Goal: Information Seeking & Learning: Learn about a topic

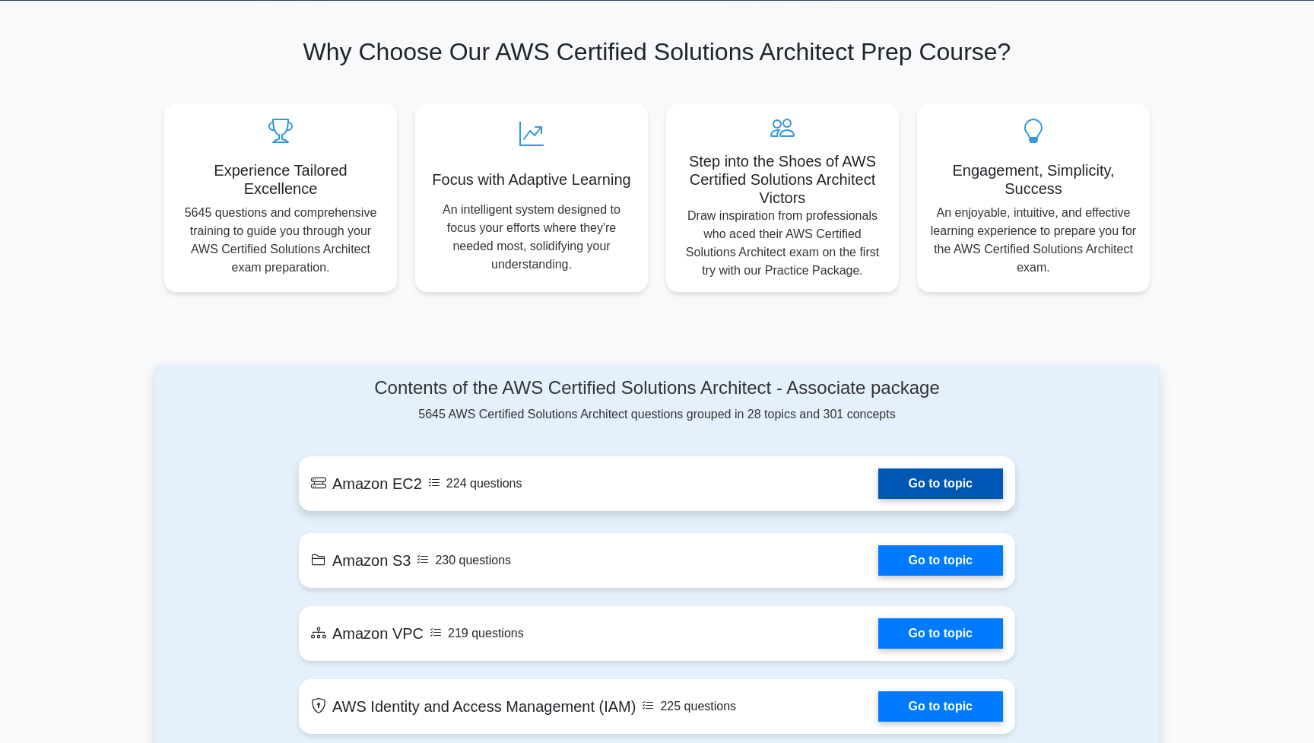
scroll to position [485, 0]
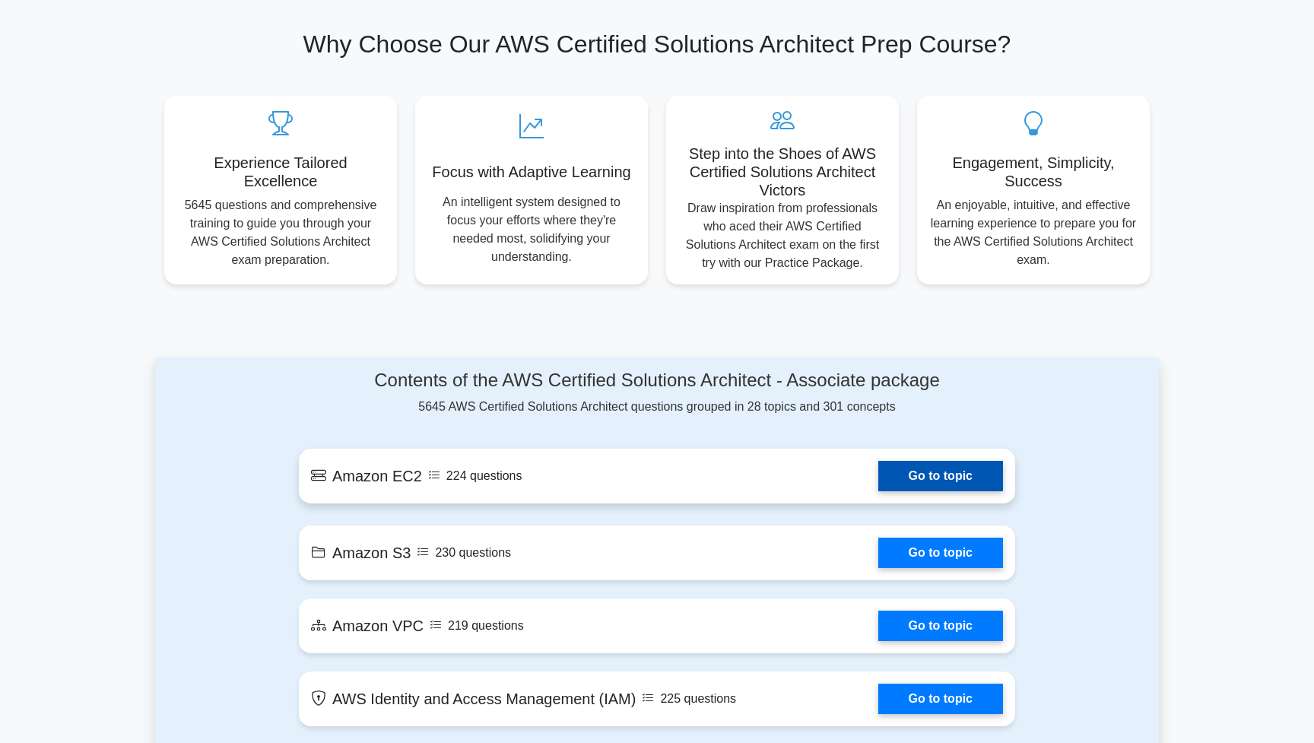
click at [915, 475] on link "Go to topic" at bounding box center [941, 476] width 125 height 30
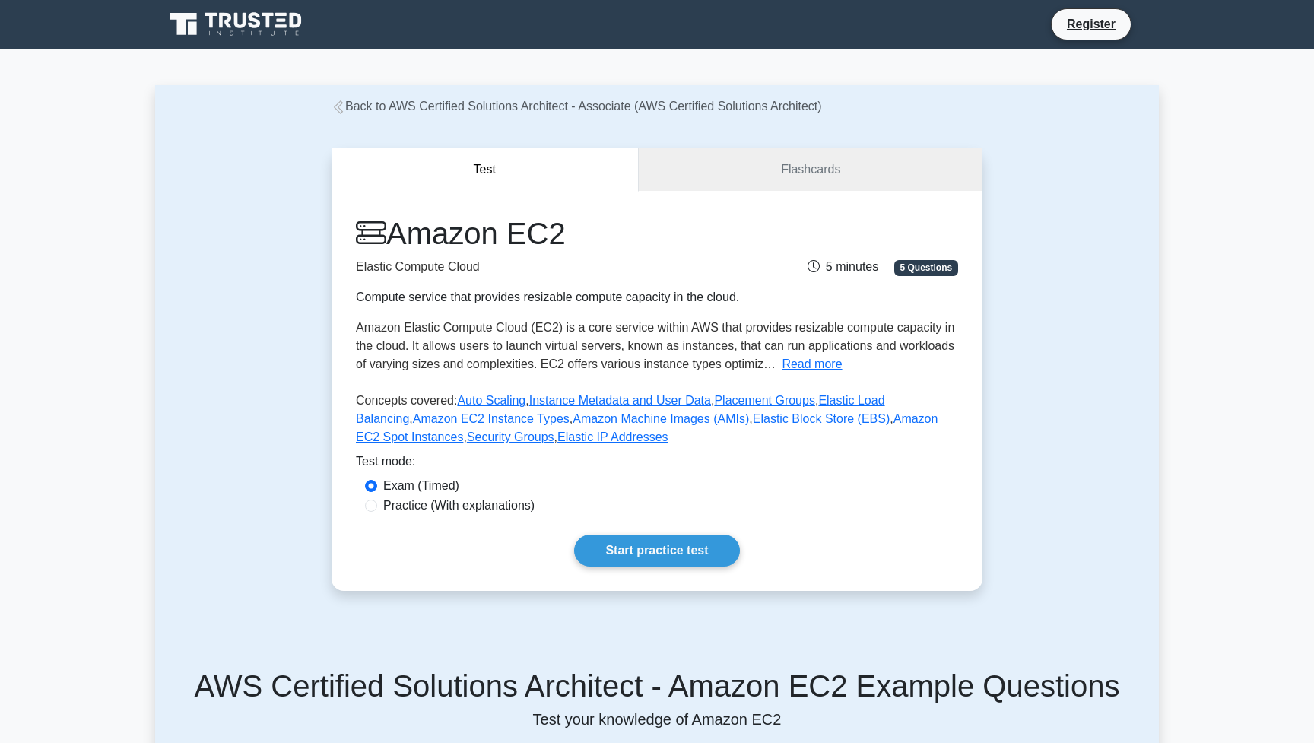
click at [391, 505] on label "Practice (With explanations)" at bounding box center [458, 506] width 151 height 18
click at [377, 505] on input "Practice (With explanations)" at bounding box center [371, 506] width 12 height 12
radio input "true"
click at [680, 551] on link "Start practice test" at bounding box center [656, 551] width 165 height 32
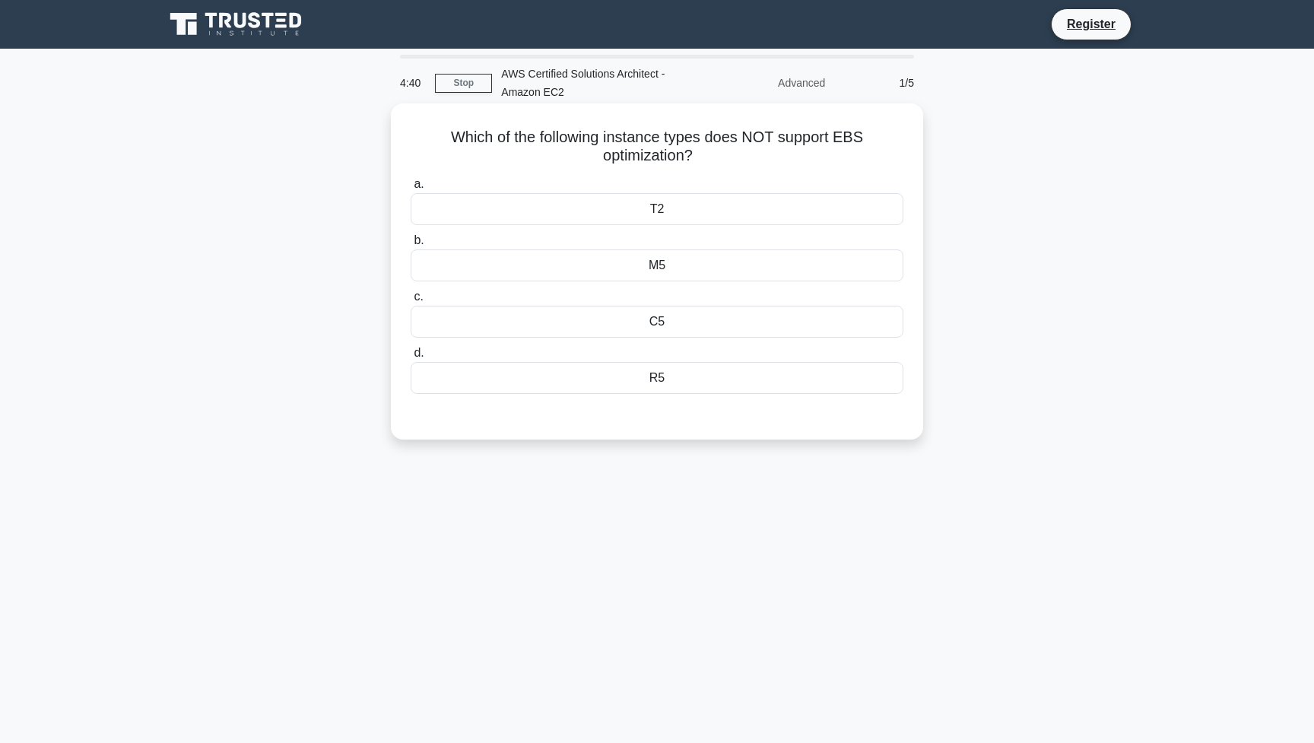
click at [653, 328] on div "C5" at bounding box center [657, 322] width 493 height 32
click at [411, 302] on input "c. C5" at bounding box center [411, 297] width 0 height 10
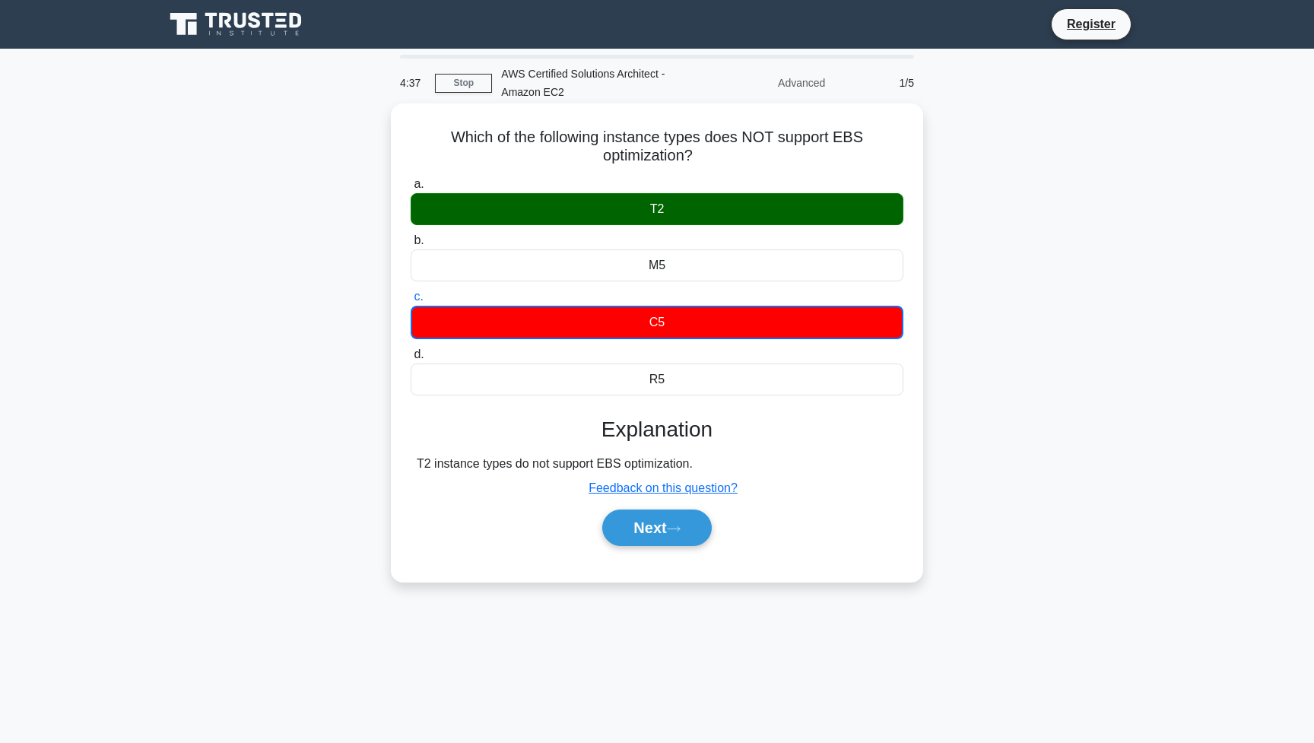
click at [469, 461] on div "T2 instance types do not support EBS optimization." at bounding box center [657, 464] width 481 height 18
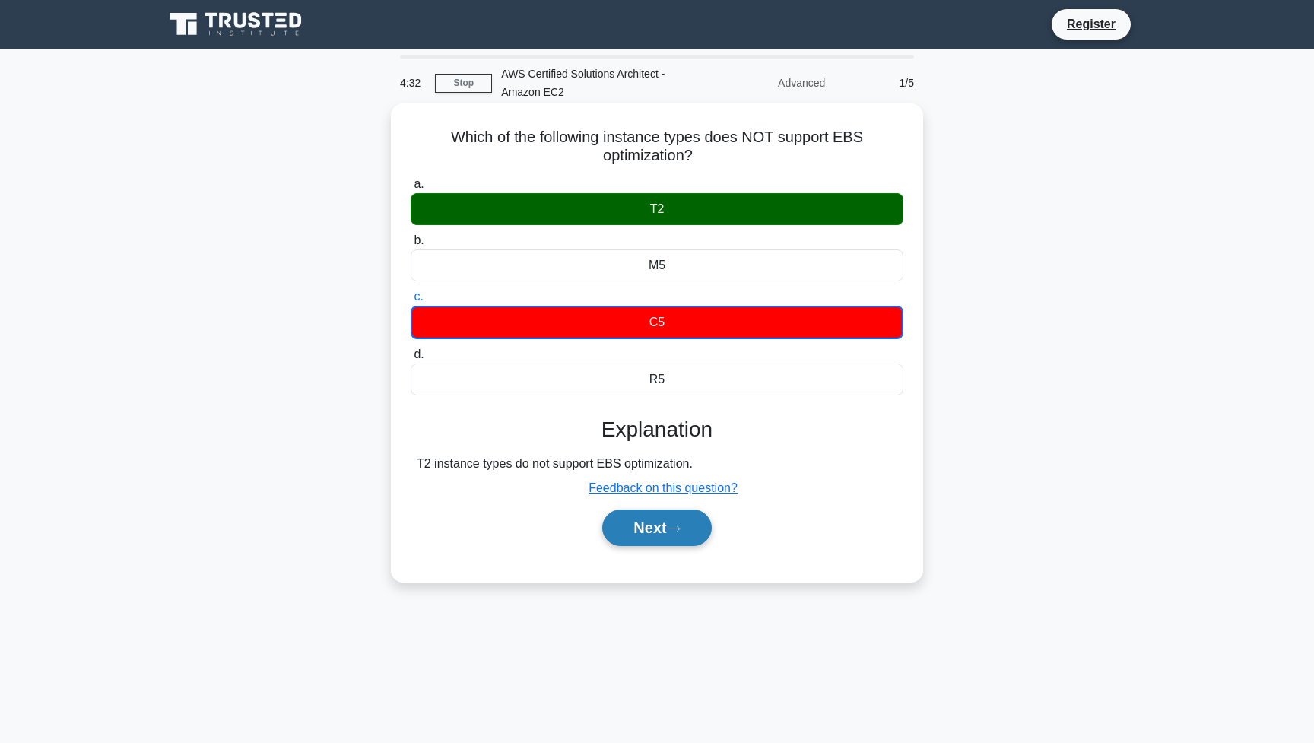
click at [654, 525] on button "Next" at bounding box center [656, 528] width 109 height 37
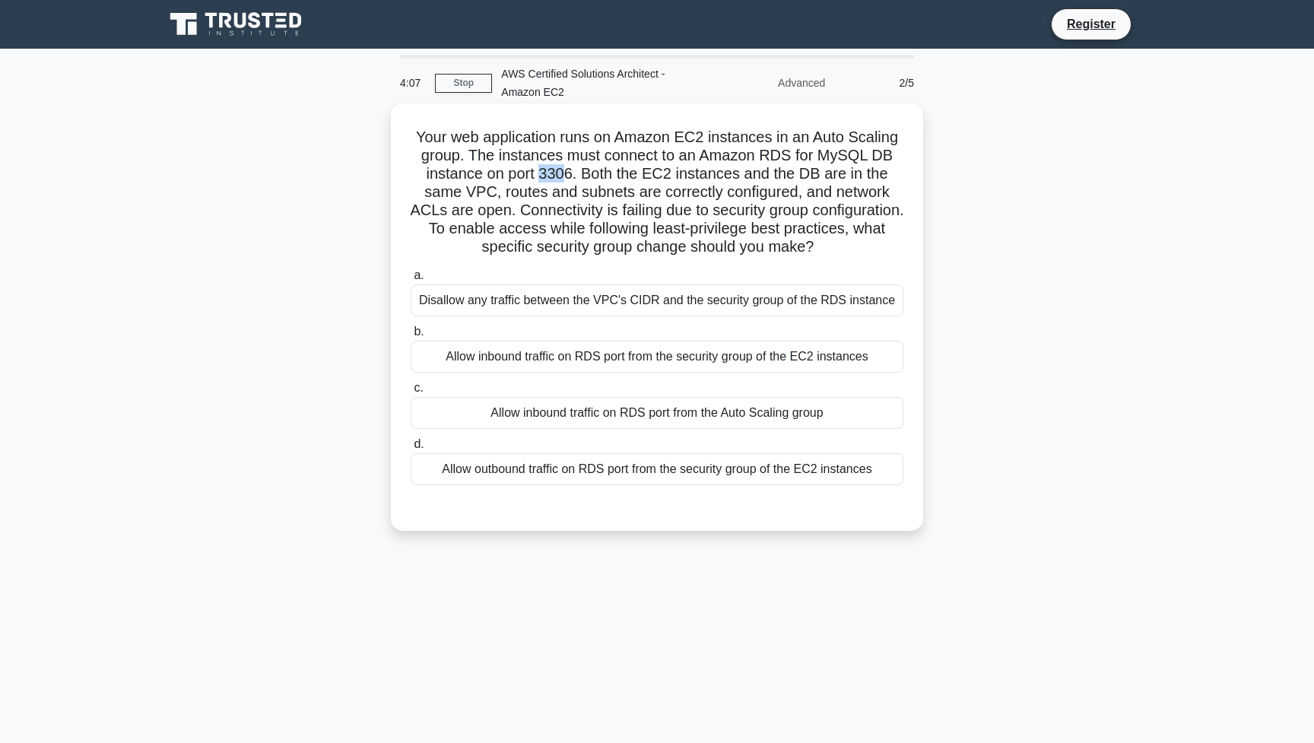
drag, startPoint x: 540, startPoint y: 176, endPoint x: 564, endPoint y: 176, distance: 23.6
click at [564, 176] on h5 "Your web application runs on Amazon EC2 instances in an Auto Scaling group. The…" at bounding box center [657, 192] width 496 height 129
click at [563, 176] on h5 "Your web application runs on Amazon EC2 instances in an Auto Scaling group. The…" at bounding box center [657, 192] width 496 height 129
drag, startPoint x: 424, startPoint y: 195, endPoint x: 890, endPoint y: 196, distance: 466.3
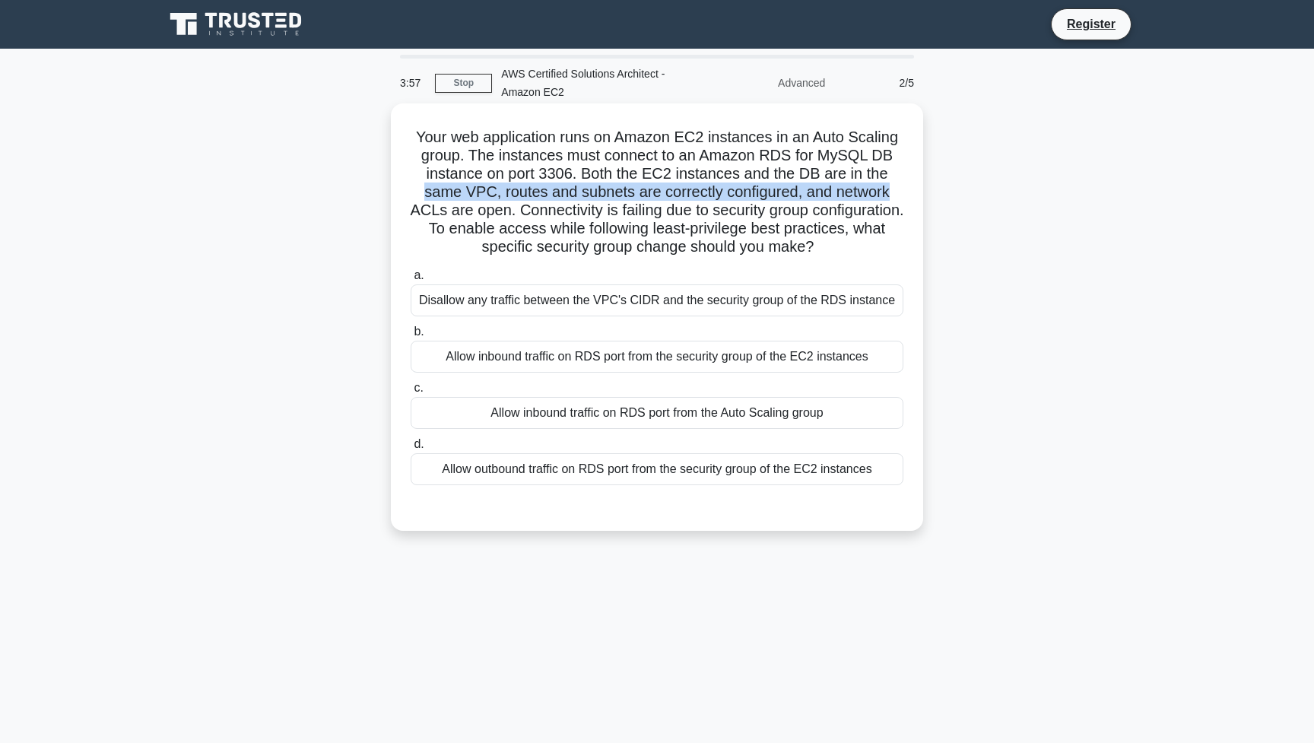
click at [890, 196] on h5 "Your web application runs on Amazon EC2 instances in an Auto Scaling group. The…" at bounding box center [657, 192] width 496 height 129
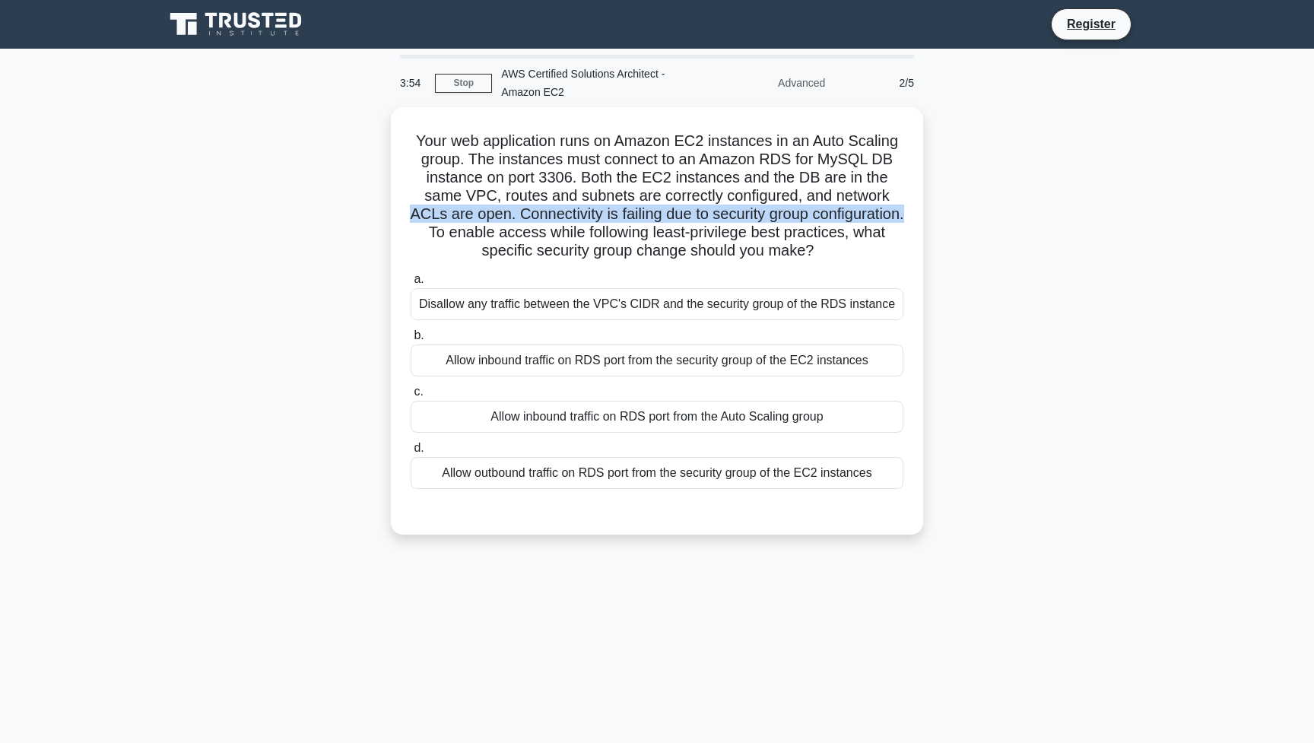
drag, startPoint x: 394, startPoint y: 209, endPoint x: 940, endPoint y: 218, distance: 546.3
click at [940, 218] on div "Your web application runs on Amazon EC2 instances in an Auto Scaling group. The…" at bounding box center [657, 330] width 1004 height 446
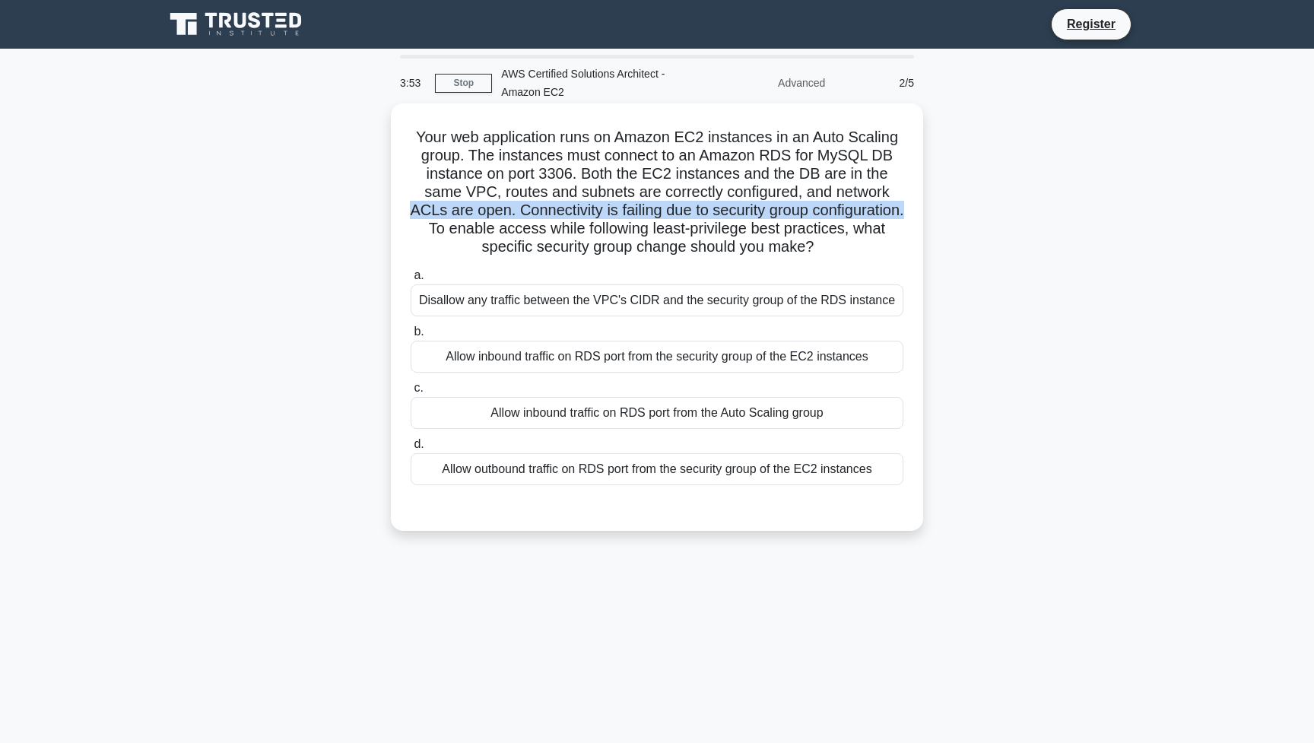
click at [629, 203] on h5 "Your web application runs on Amazon EC2 instances in an Auto Scaling group. The…" at bounding box center [657, 192] width 496 height 129
click at [660, 235] on h5 "Your web application runs on Amazon EC2 instances in an Auto Scaling group. The…" at bounding box center [657, 192] width 496 height 129
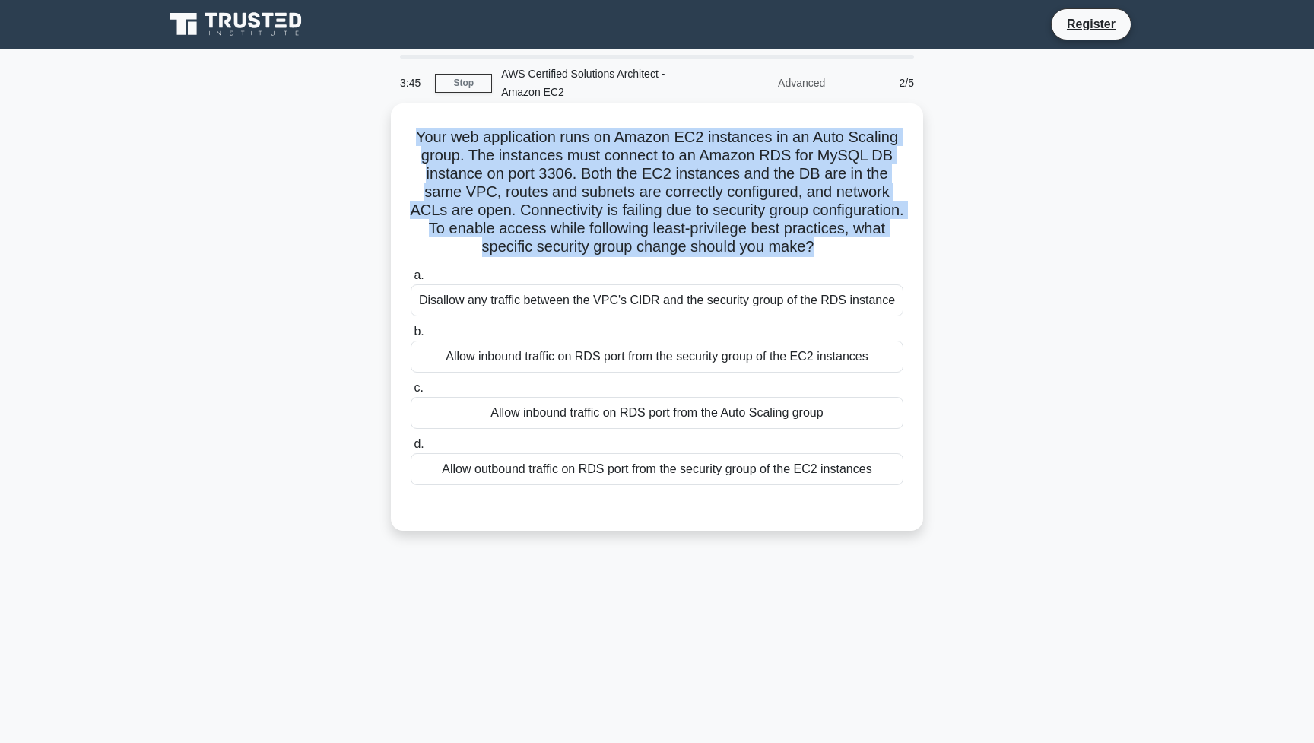
click at [660, 235] on h5 "Your web application runs on Amazon EC2 instances in an Auto Scaling group. The…" at bounding box center [657, 192] width 496 height 129
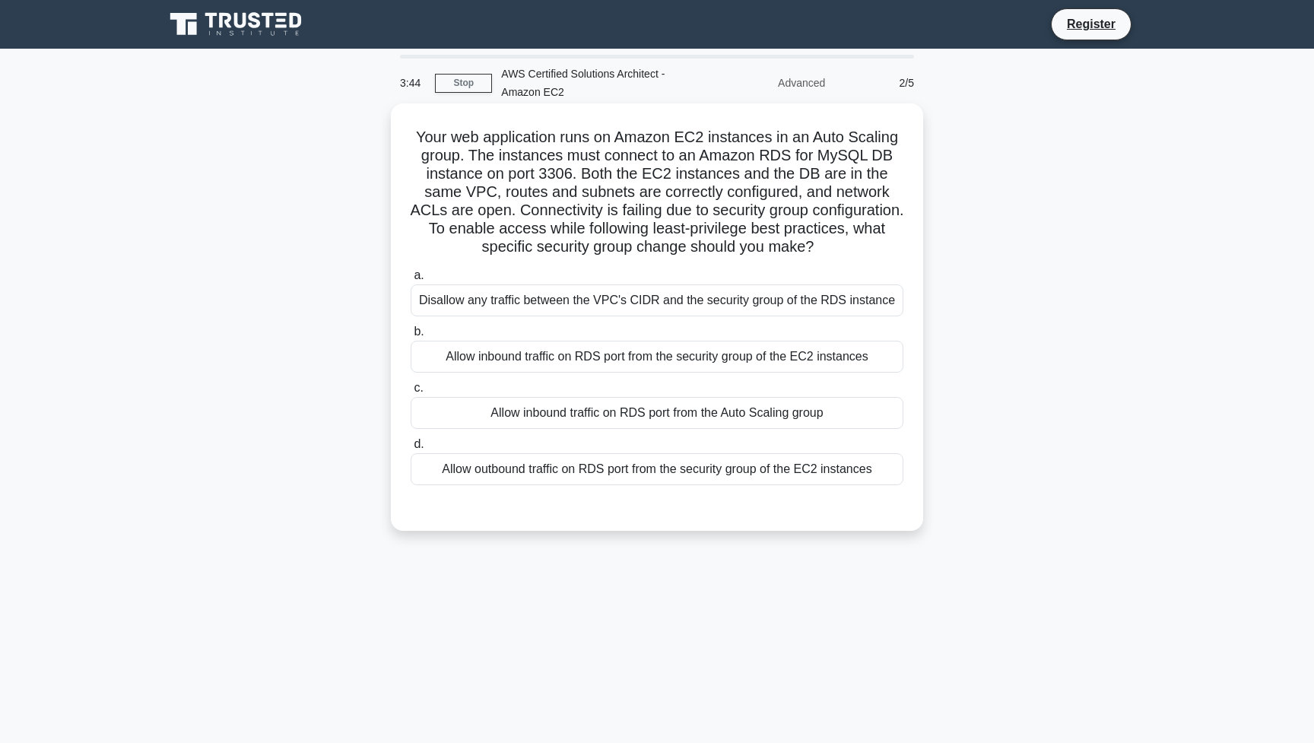
click at [553, 249] on h5 "Your web application runs on Amazon EC2 instances in an Auto Scaling group. The…" at bounding box center [657, 192] width 496 height 129
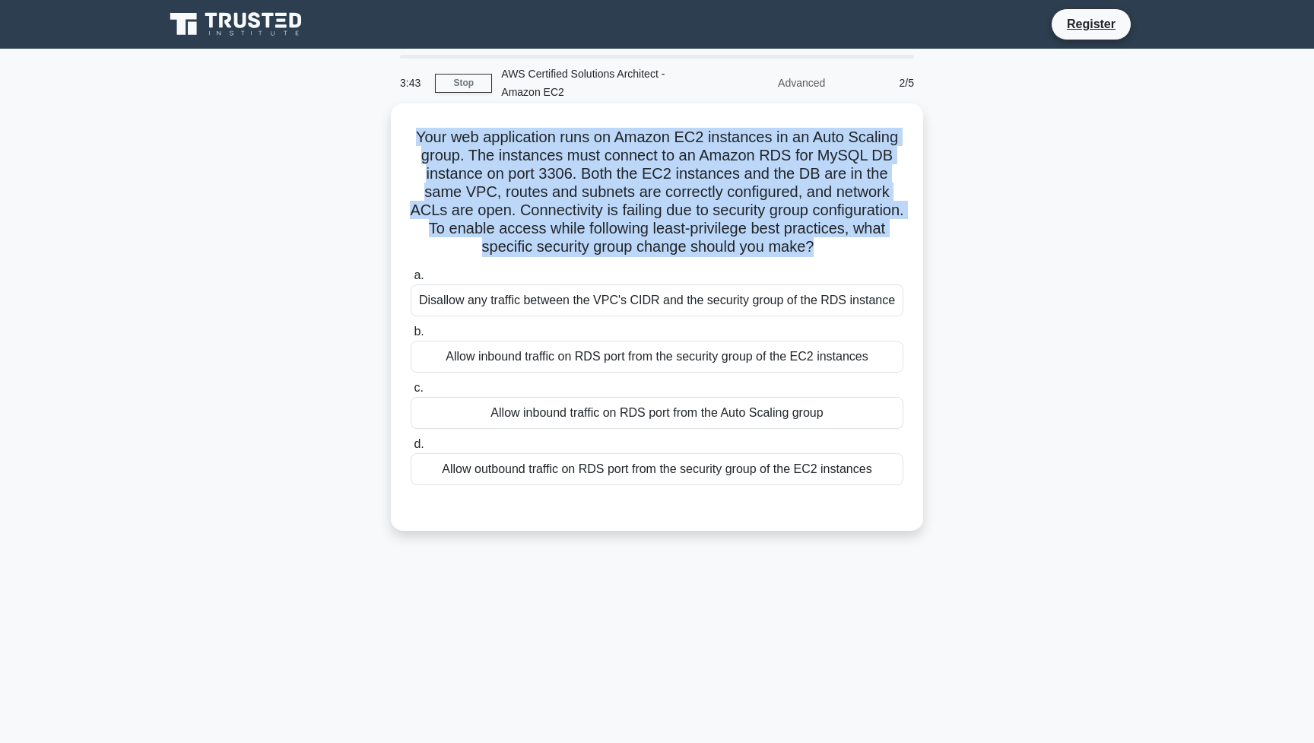
click at [553, 249] on h5 "Your web application runs on Amazon EC2 instances in an Auto Scaling group. The…" at bounding box center [657, 192] width 496 height 129
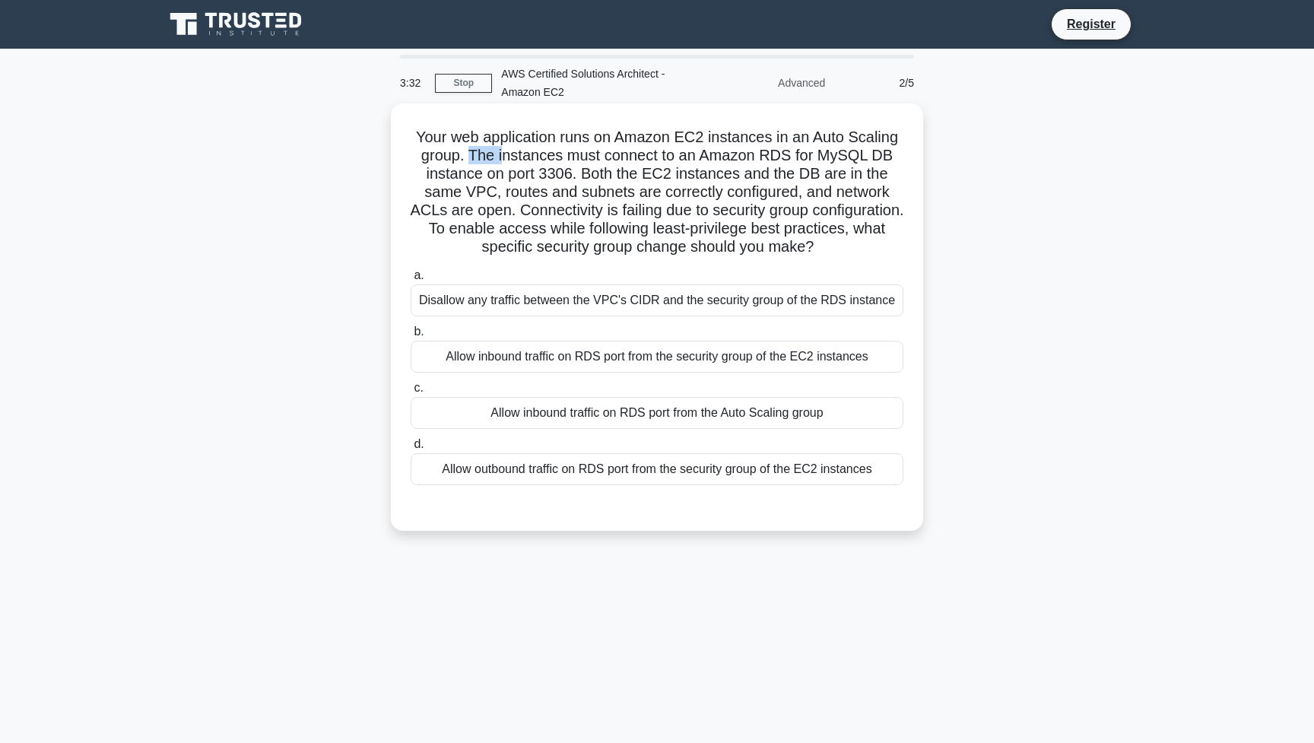
drag, startPoint x: 473, startPoint y: 158, endPoint x: 510, endPoint y: 158, distance: 36.5
click at [510, 158] on h5 "Your web application runs on Amazon EC2 instances in an Auto Scaling group. The…" at bounding box center [657, 192] width 496 height 129
click at [685, 198] on h5 "Your web application runs on Amazon EC2 instances in an Auto Scaling group. The…" at bounding box center [657, 192] width 496 height 129
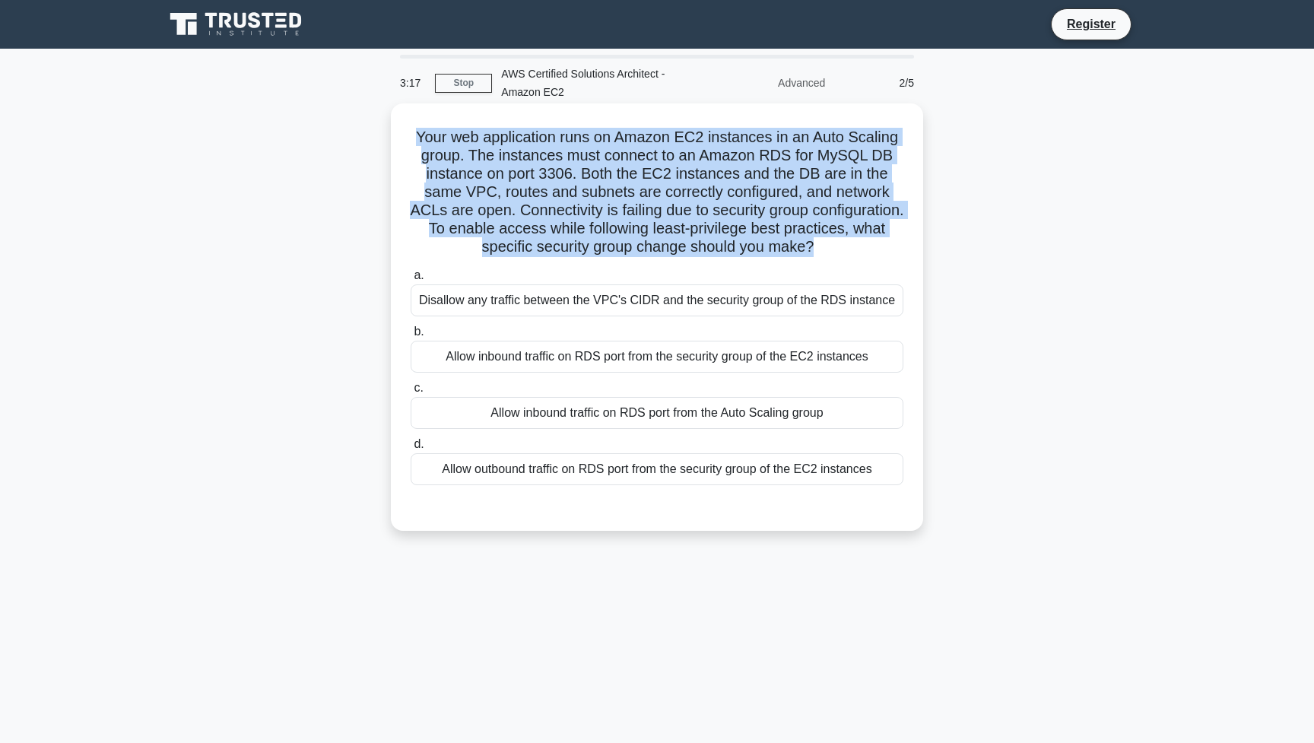
click at [685, 198] on h5 "Your web application runs on Amazon EC2 instances in an Auto Scaling group. The…" at bounding box center [657, 192] width 496 height 129
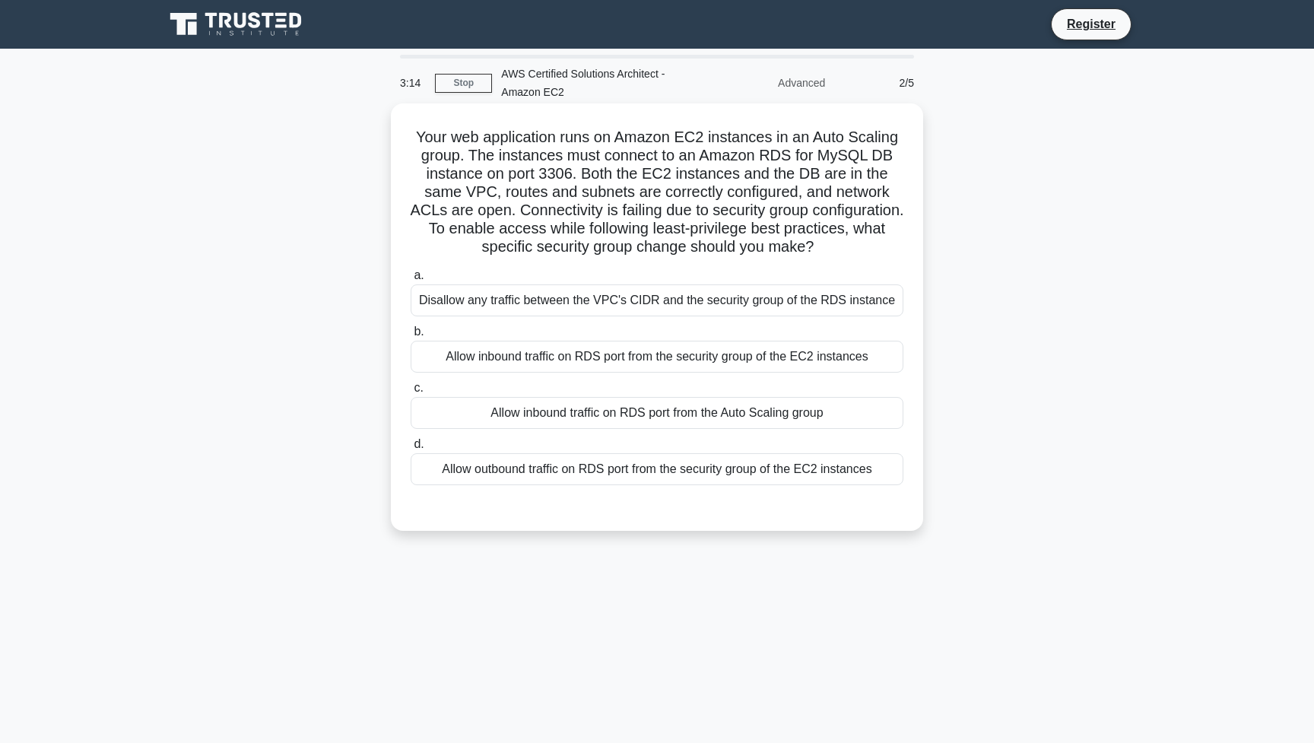
click at [459, 211] on h5 "Your web application runs on Amazon EC2 instances in an Auto Scaling group. The…" at bounding box center [657, 192] width 496 height 129
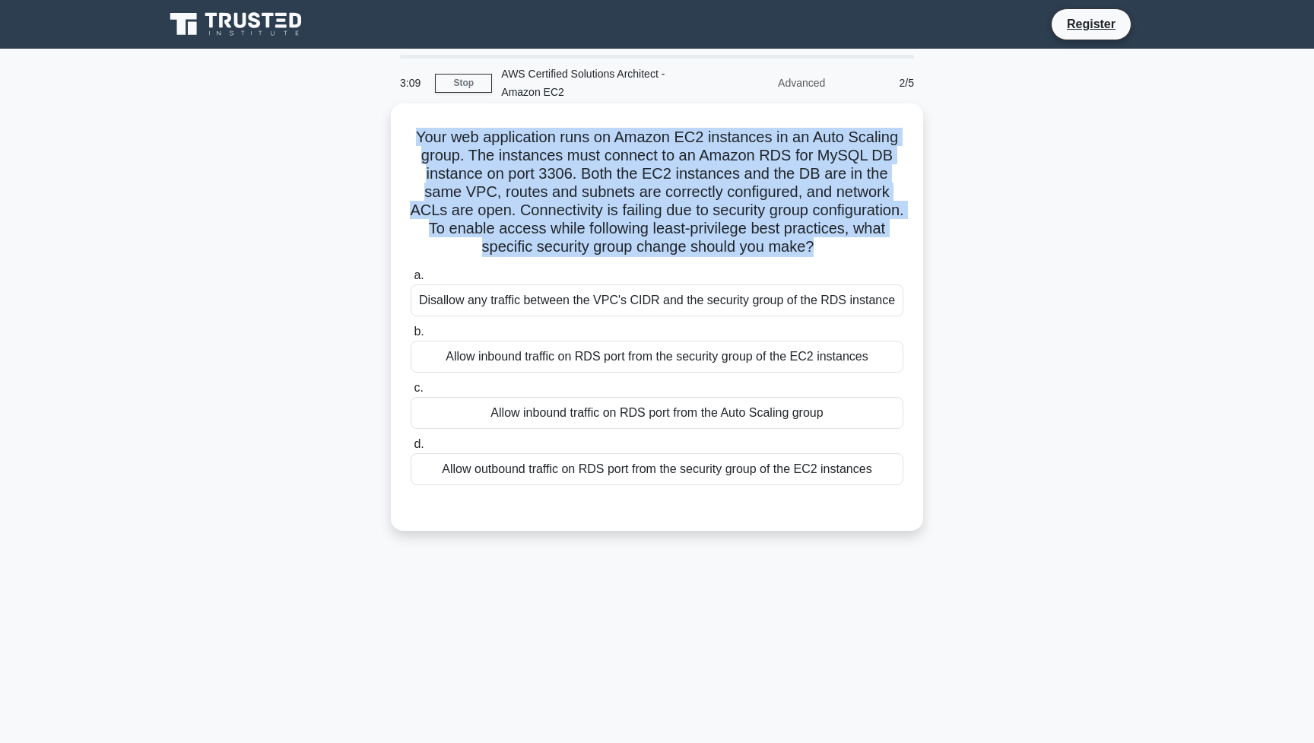
click at [454, 224] on h5 "Your web application runs on Amazon EC2 instances in an Auto Scaling group. The…" at bounding box center [657, 192] width 496 height 129
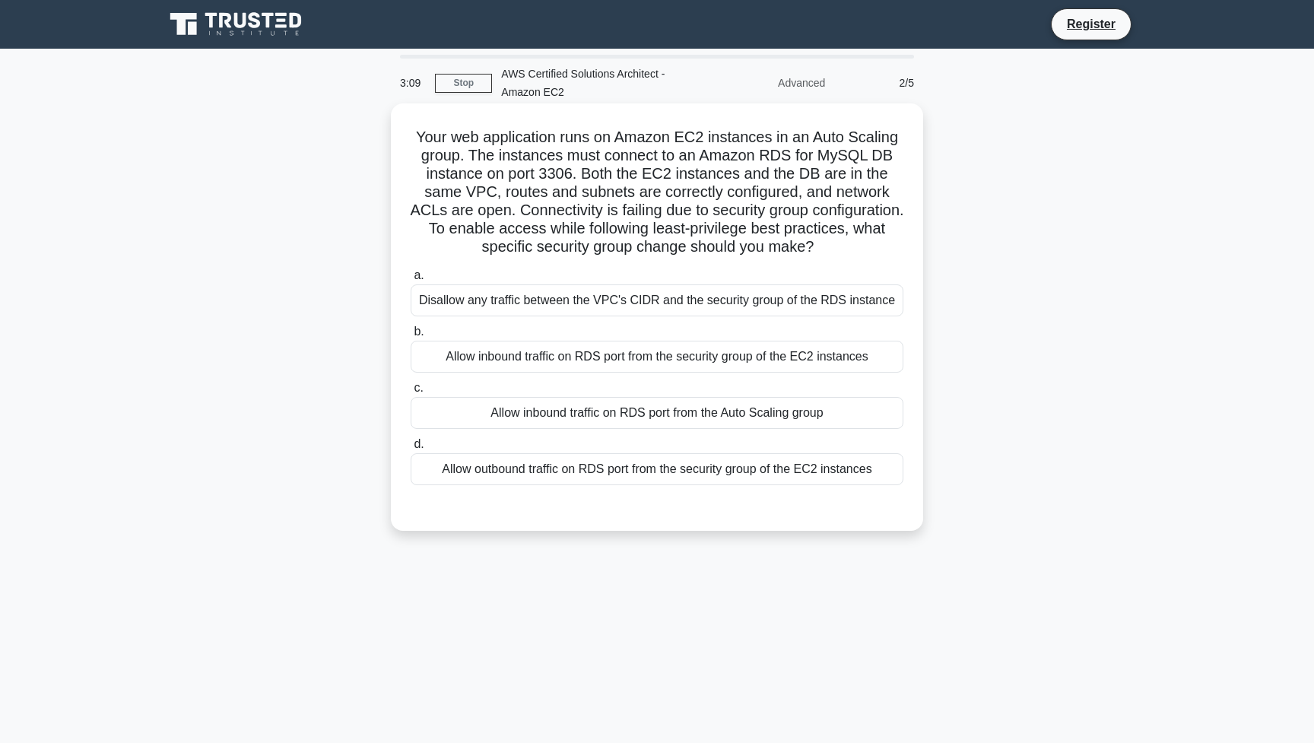
click at [454, 224] on h5 "Your web application runs on Amazon EC2 instances in an Auto Scaling group. The…" at bounding box center [657, 192] width 496 height 129
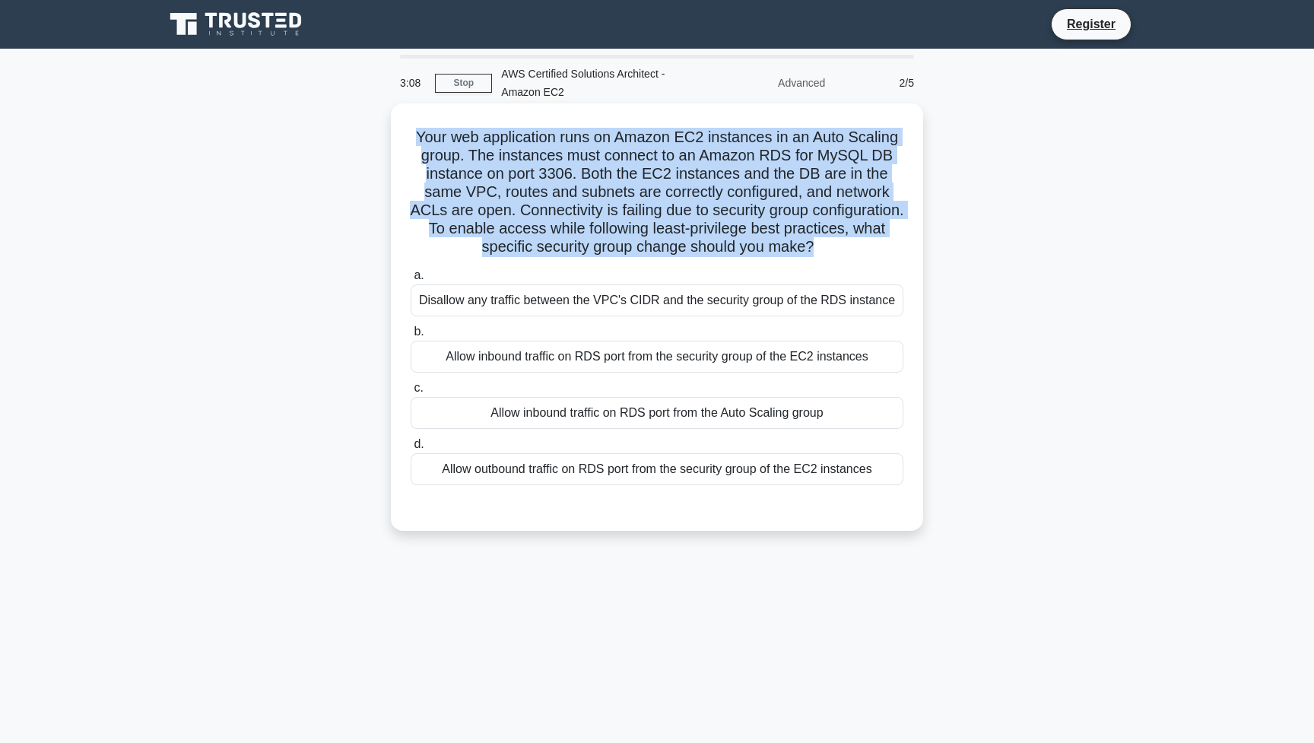
click at [454, 224] on h5 "Your web application runs on Amazon EC2 instances in an Auto Scaling group. The…" at bounding box center [657, 192] width 496 height 129
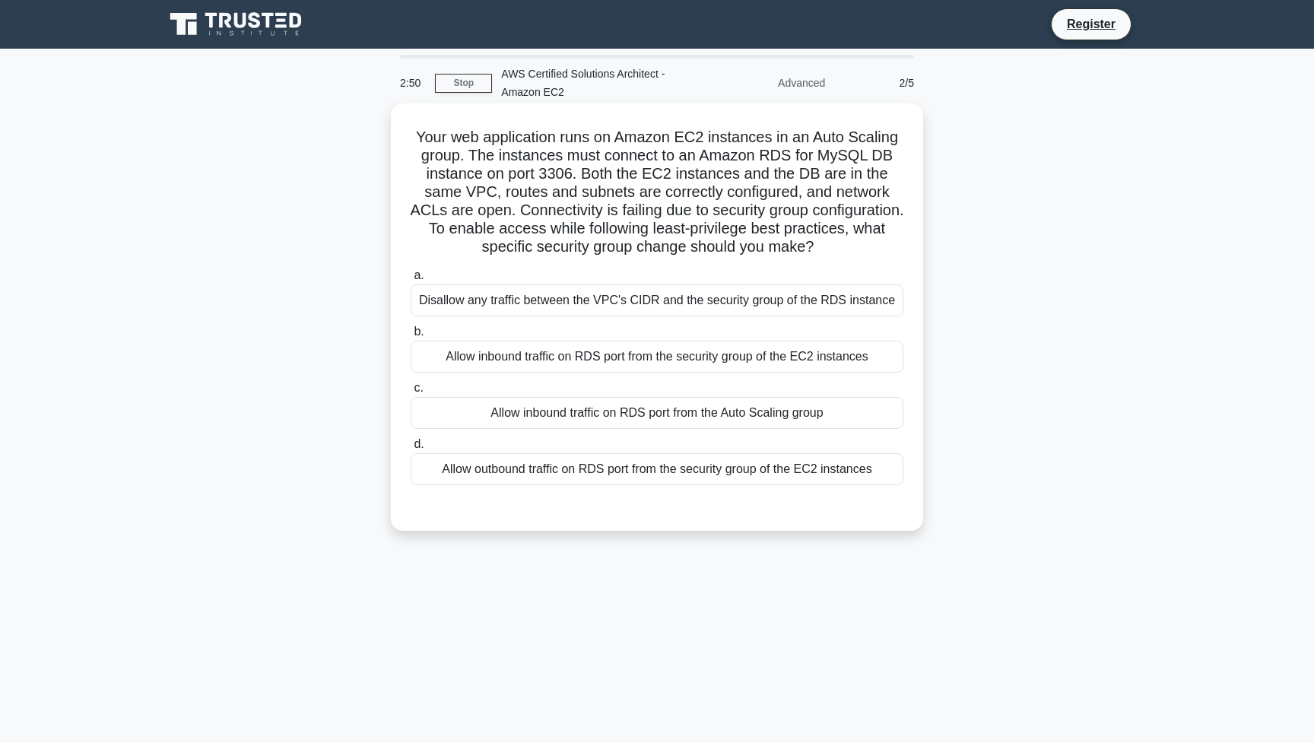
click at [513, 361] on div "Allow inbound traffic on RDS port from the security group of the EC2 instances" at bounding box center [657, 357] width 493 height 32
click at [411, 337] on input "b. Allow inbound traffic on RDS port from the security group of the EC2 instanc…" at bounding box center [411, 332] width 0 height 10
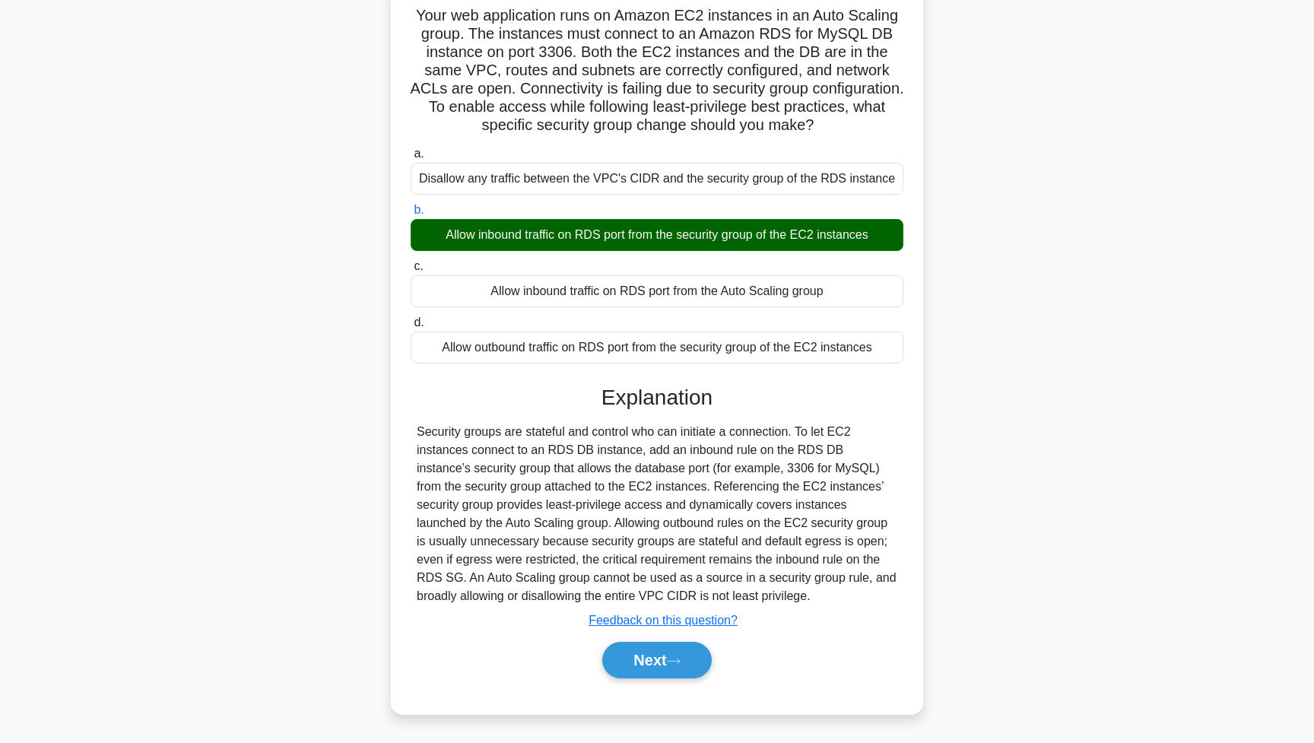
scroll to position [122, 0]
click at [655, 453] on div "Security groups are stateful and control who can initiate a connection. To let …" at bounding box center [657, 514] width 481 height 183
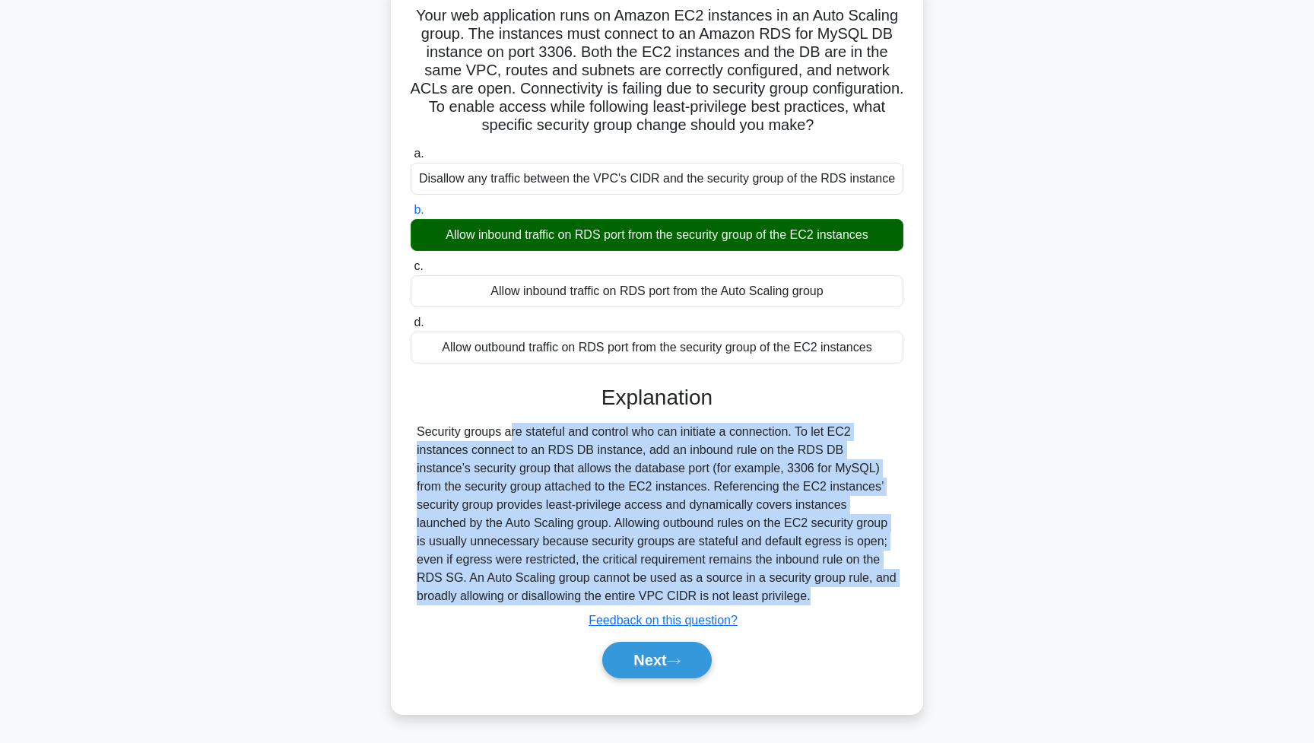
click at [655, 453] on div "Security groups are stateful and control who can initiate a connection. To let …" at bounding box center [657, 514] width 481 height 183
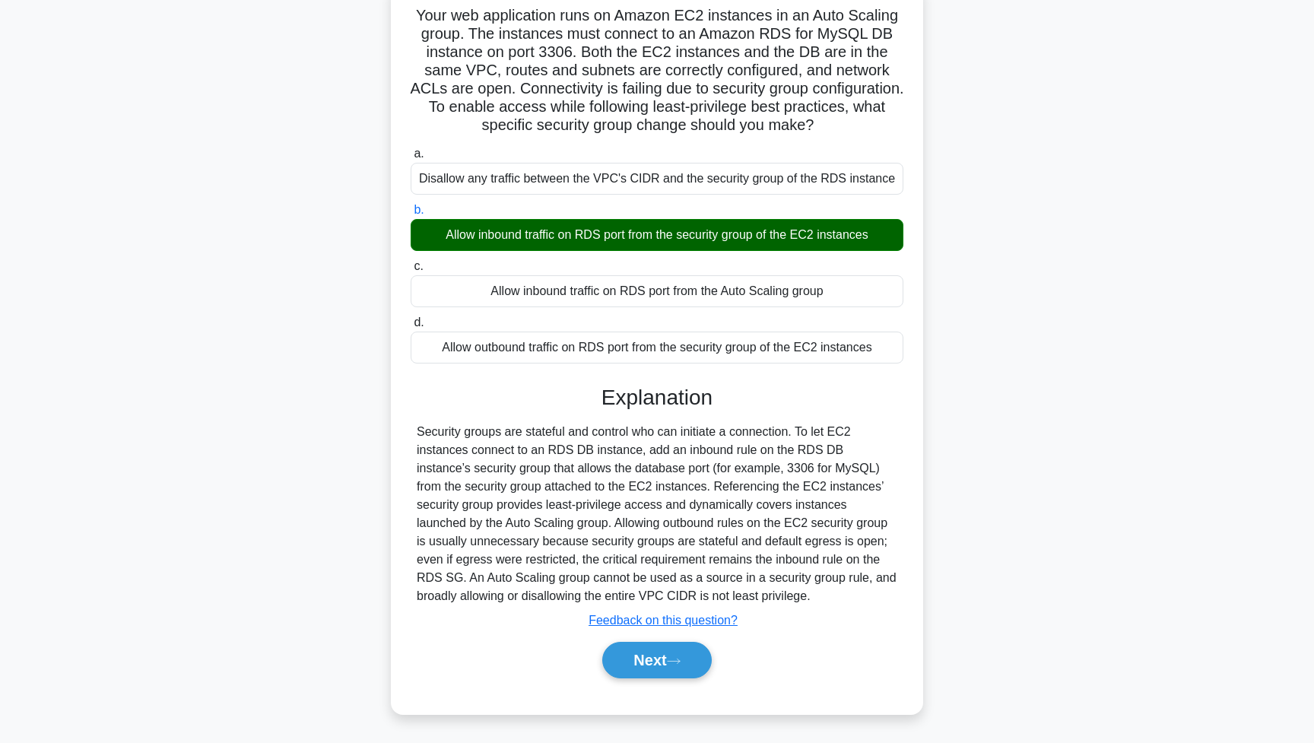
click at [493, 474] on div "Security groups are stateful and control who can initiate a connection. To let …" at bounding box center [657, 514] width 481 height 183
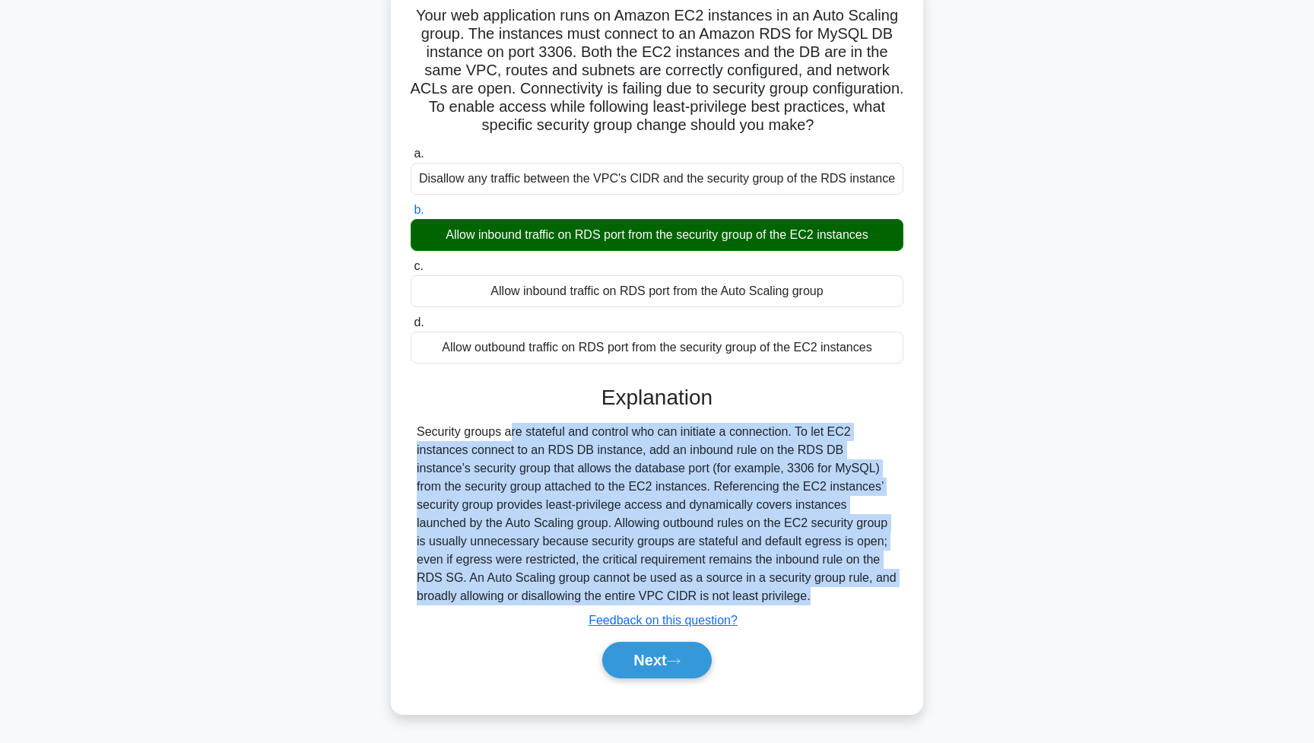
click at [493, 474] on div "Security groups are stateful and control who can initiate a connection. To let …" at bounding box center [657, 514] width 481 height 183
click at [662, 663] on button "Next" at bounding box center [656, 660] width 109 height 37
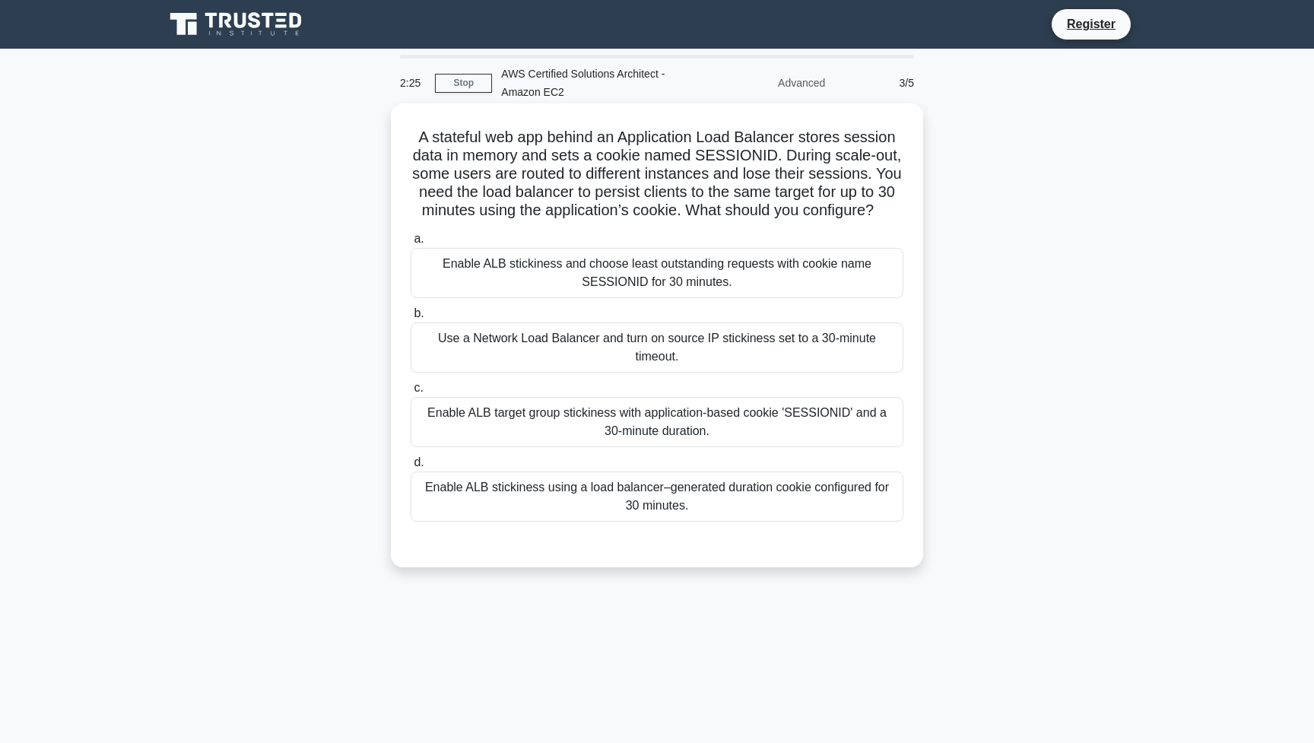
scroll to position [0, 0]
click at [520, 272] on div "Enable ALB stickiness and choose least outstanding requests with cookie name SE…" at bounding box center [657, 273] width 493 height 50
click at [411, 244] on input "a. Enable ALB stickiness and choose least outstanding requests with cookie name…" at bounding box center [411, 239] width 0 height 10
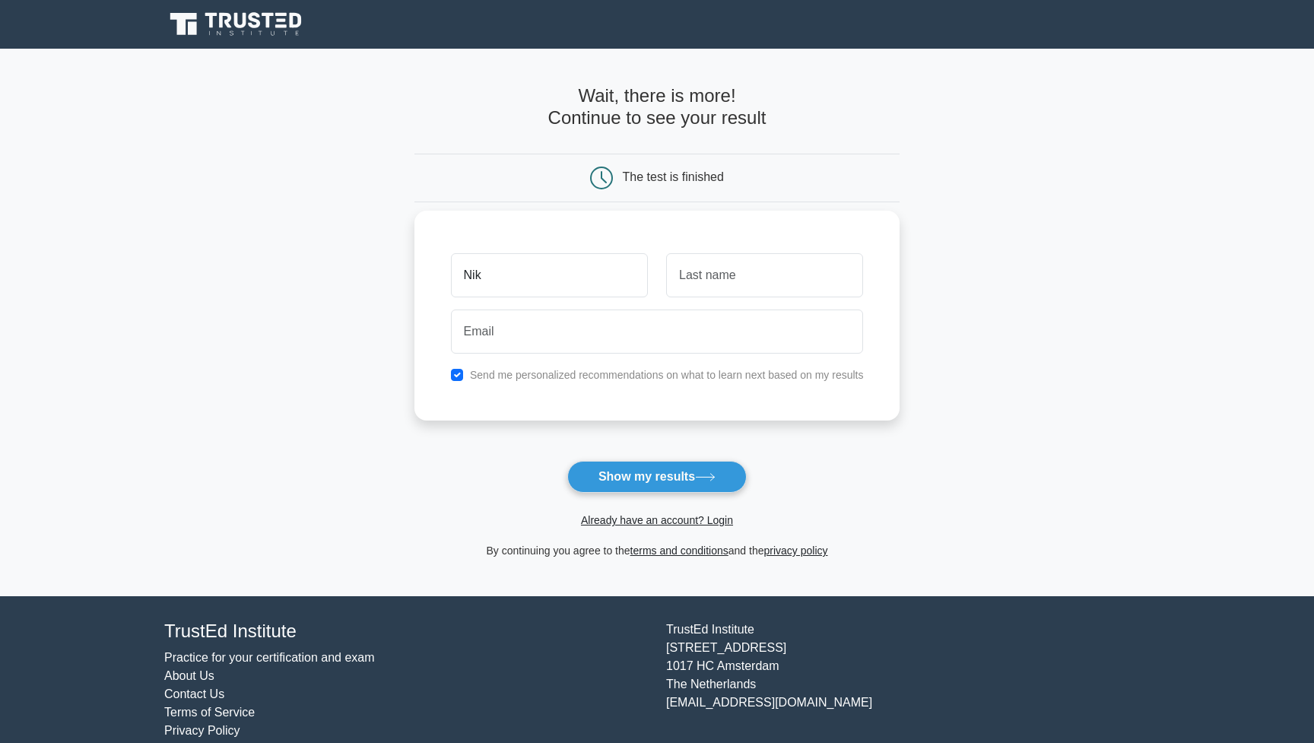
type input "Nik"
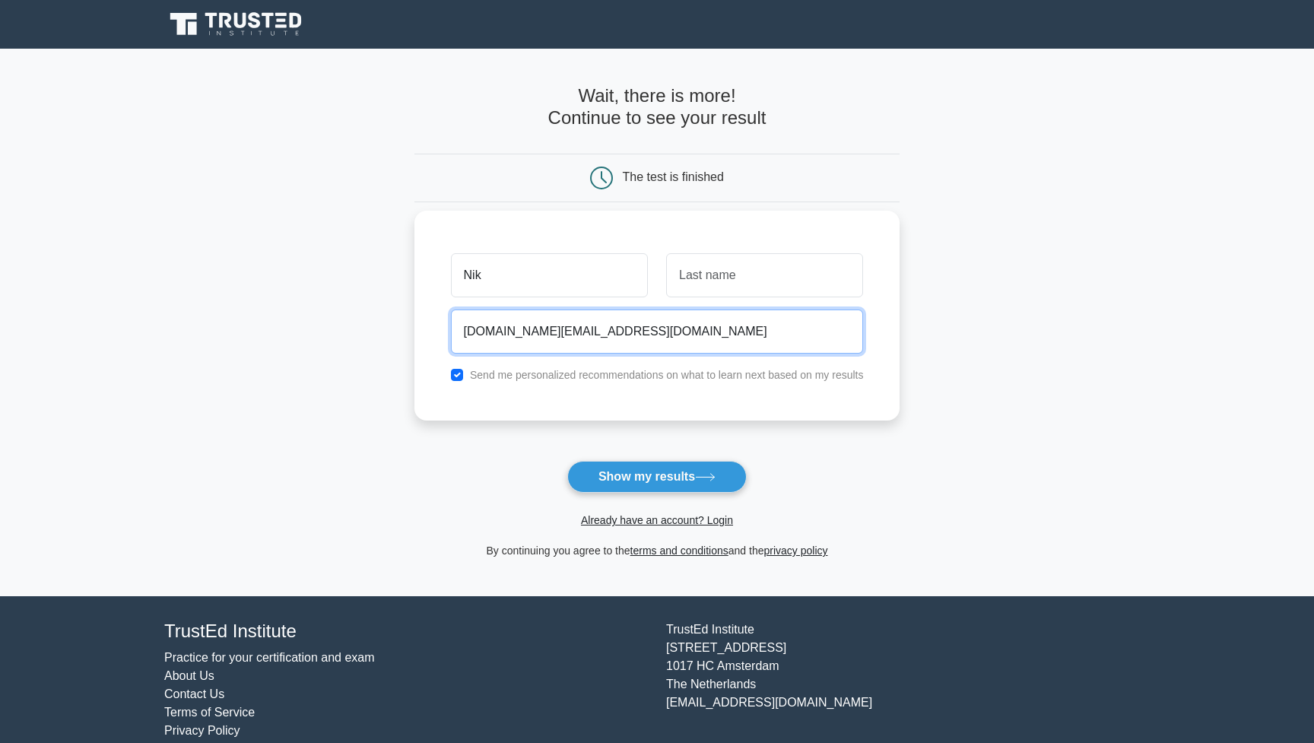
type input "hell.lol.world@gmail.com"
click at [656, 476] on button "Show my results" at bounding box center [657, 477] width 180 height 32
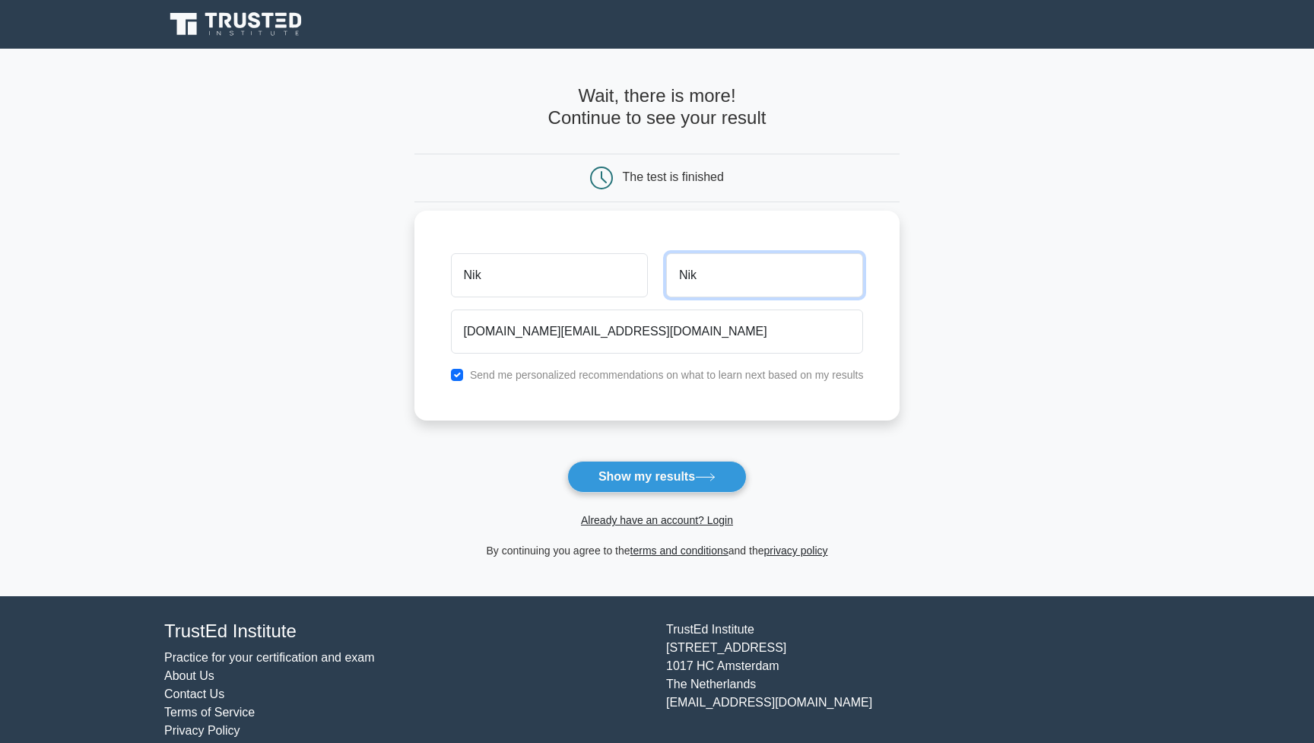
type input "Nik"
click at [656, 476] on button "Show my results" at bounding box center [657, 477] width 180 height 32
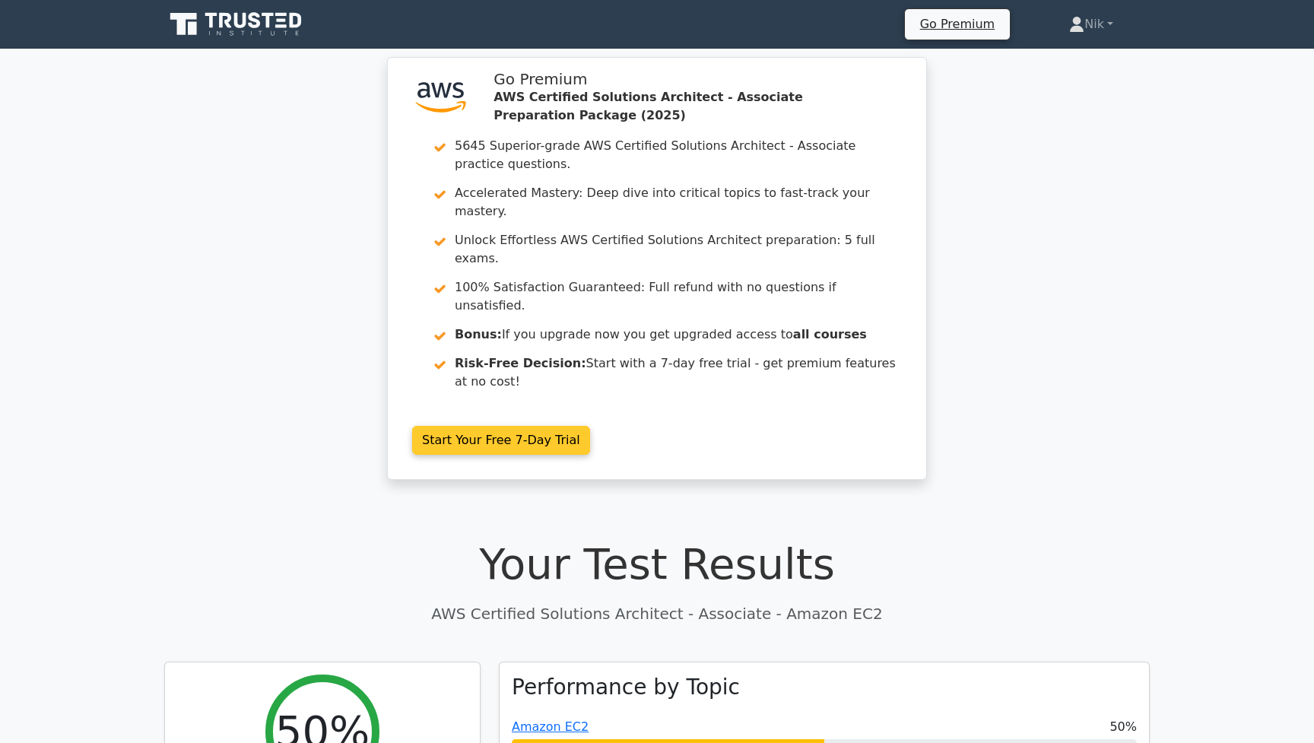
click at [526, 426] on link "Start Your Free 7-Day Trial" at bounding box center [501, 440] width 178 height 29
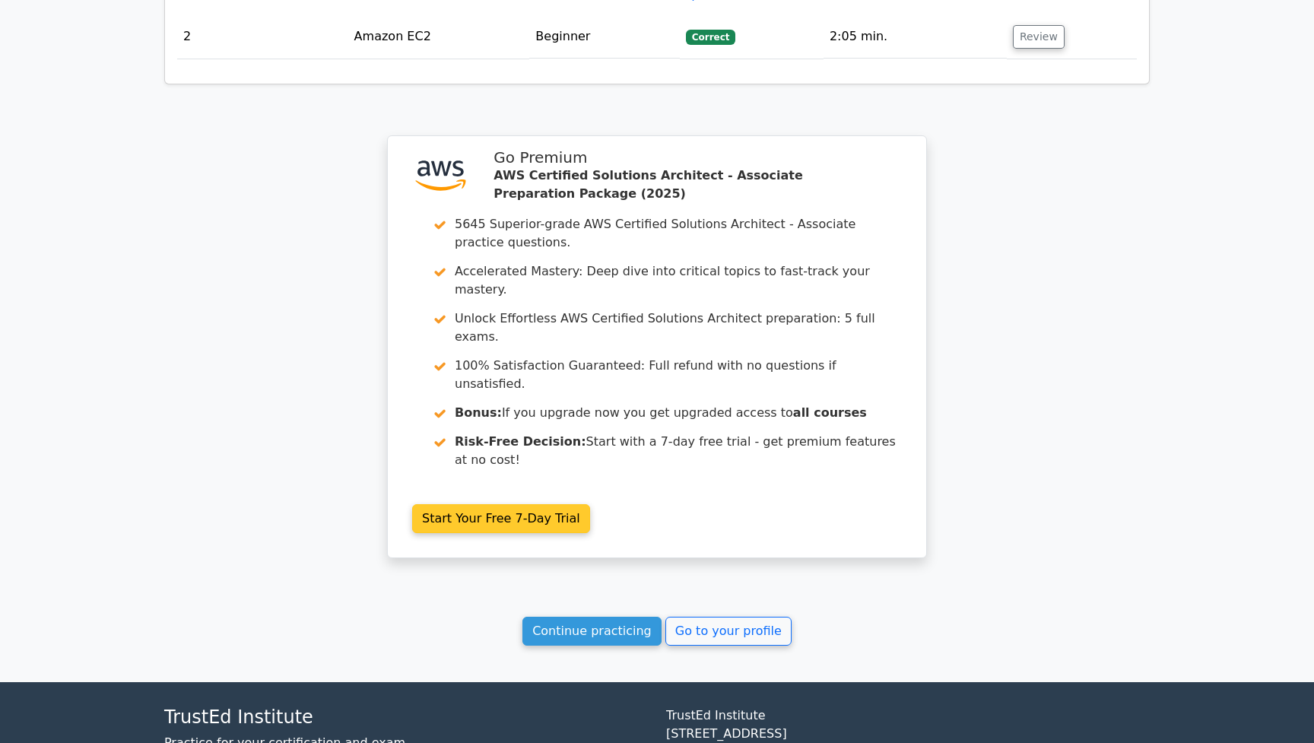
scroll to position [1695, 0]
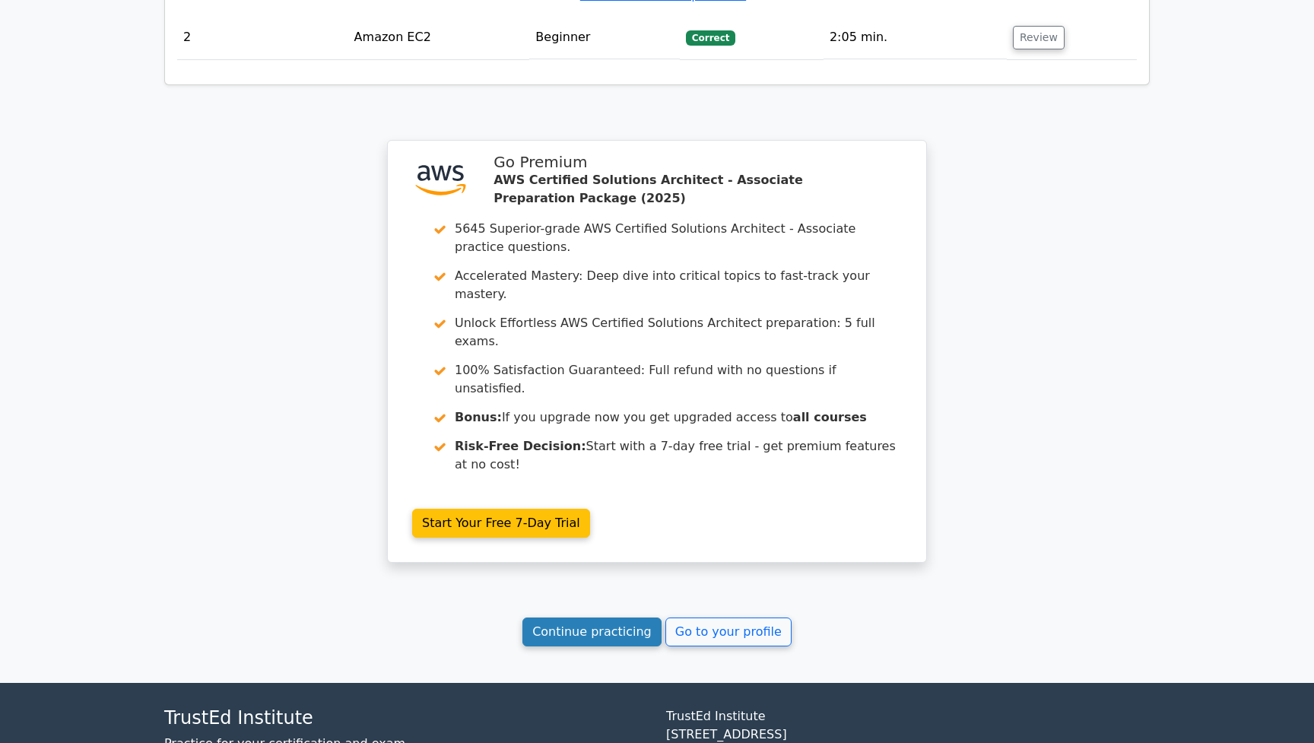
click at [625, 618] on link "Continue practicing" at bounding box center [592, 632] width 139 height 29
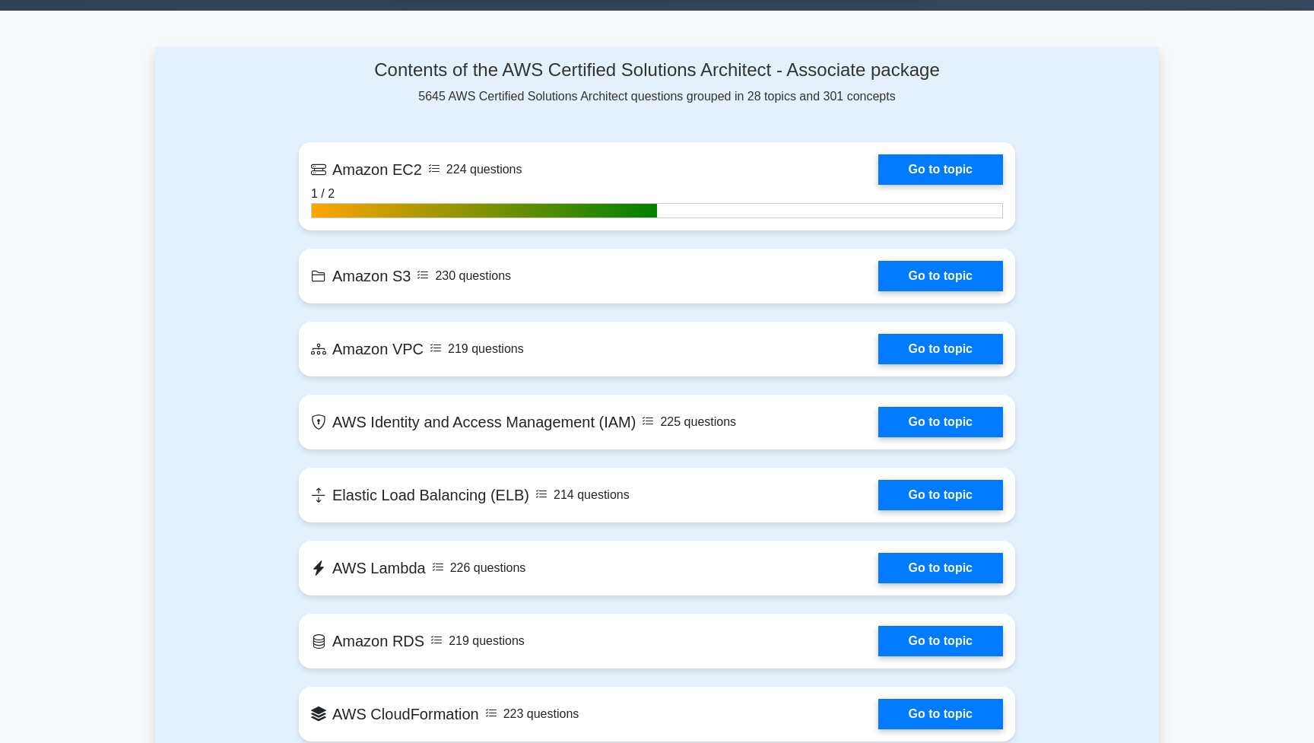
scroll to position [992, 0]
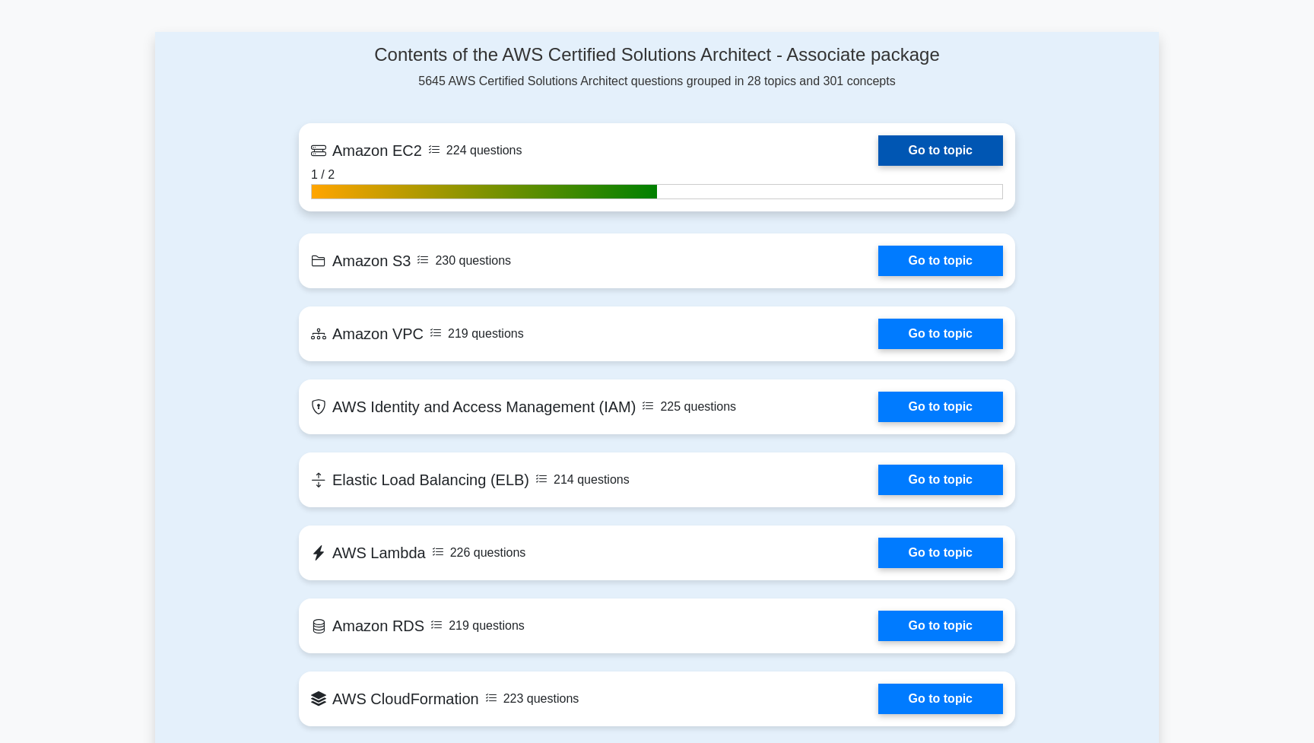
click at [936, 148] on link "Go to topic" at bounding box center [941, 150] width 125 height 30
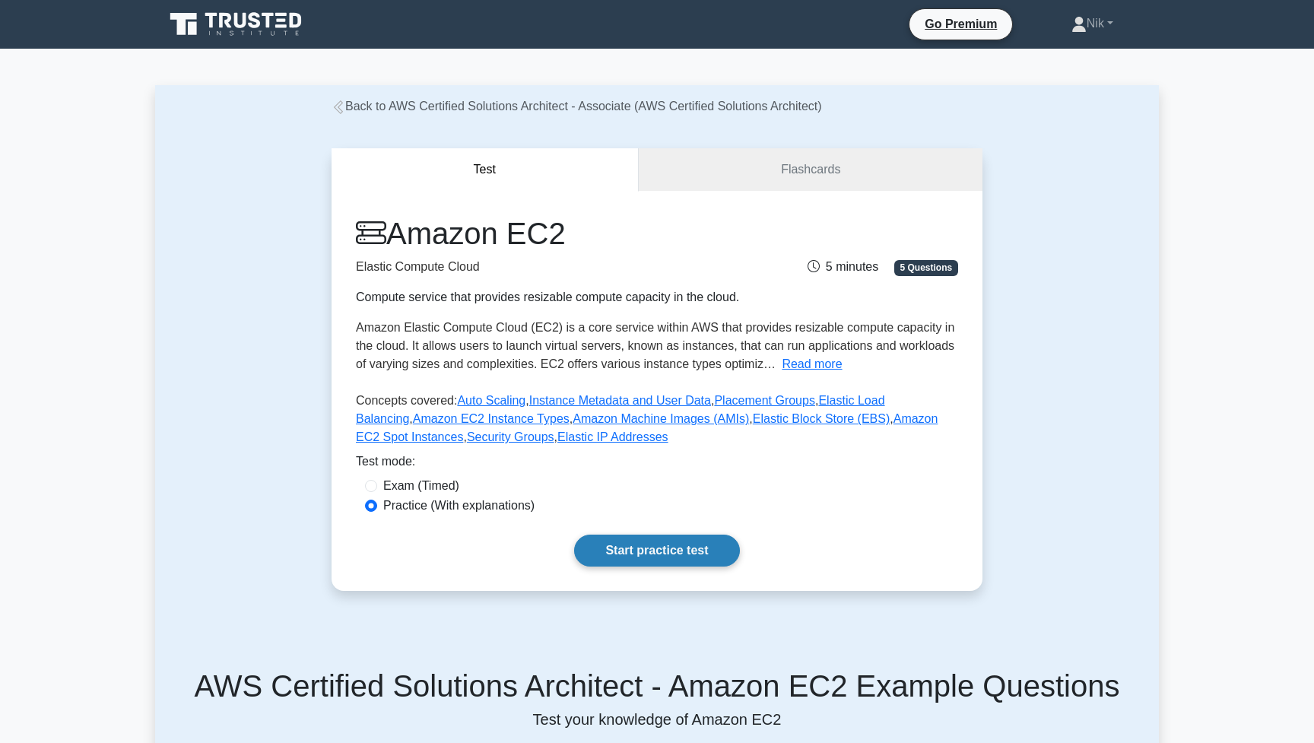
click at [653, 559] on link "Start practice test" at bounding box center [656, 551] width 165 height 32
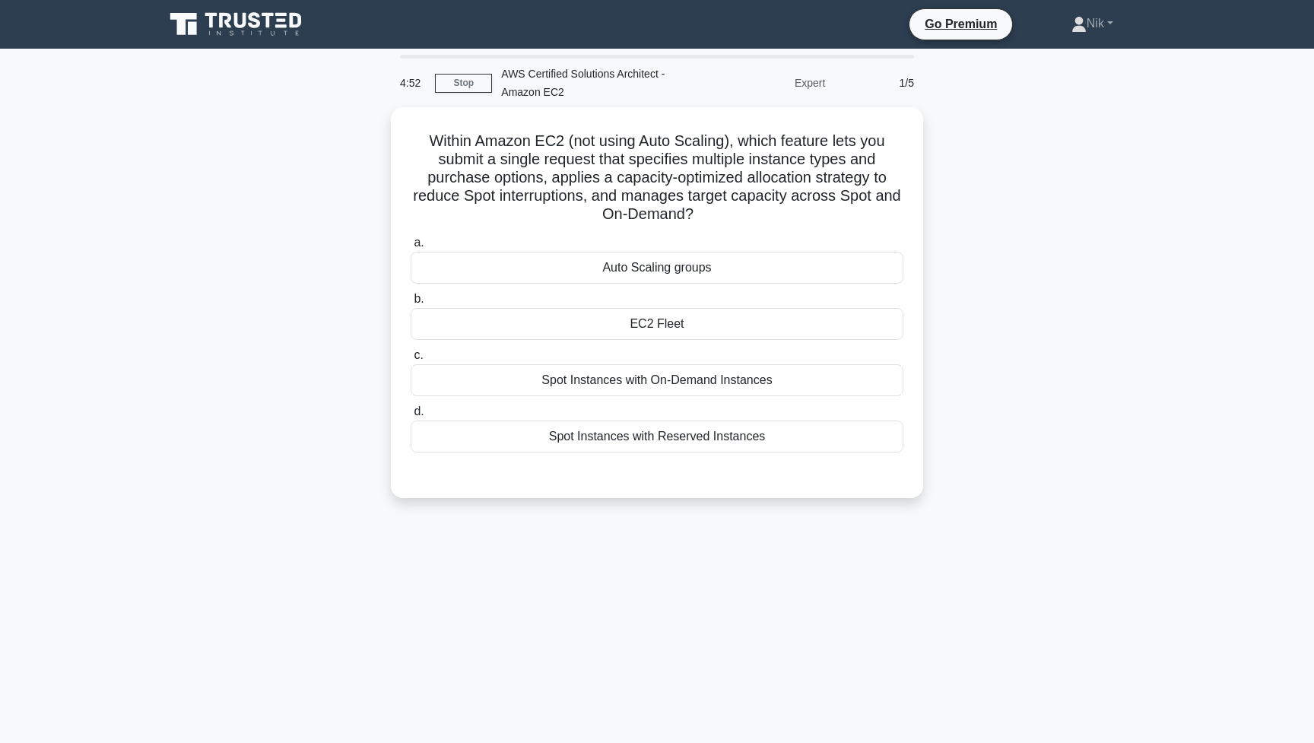
click at [219, 25] on icon at bounding box center [237, 24] width 146 height 29
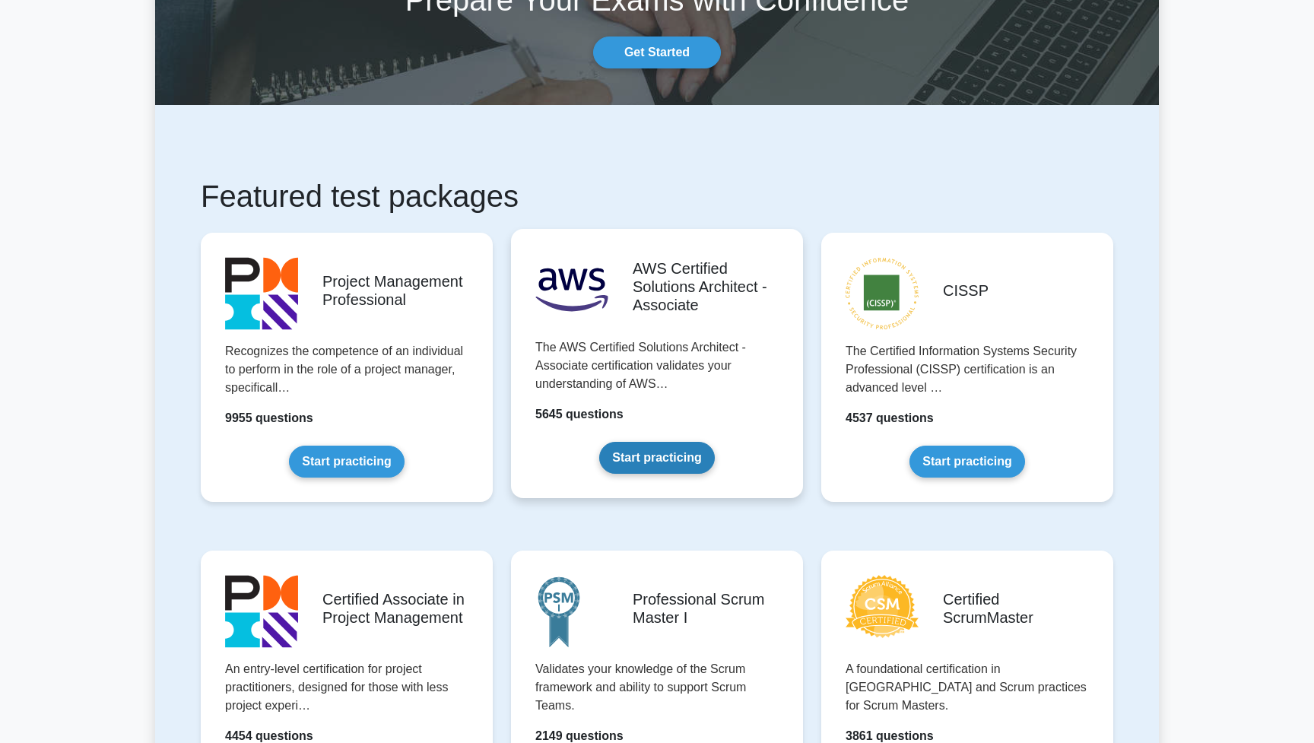
scroll to position [129, 0]
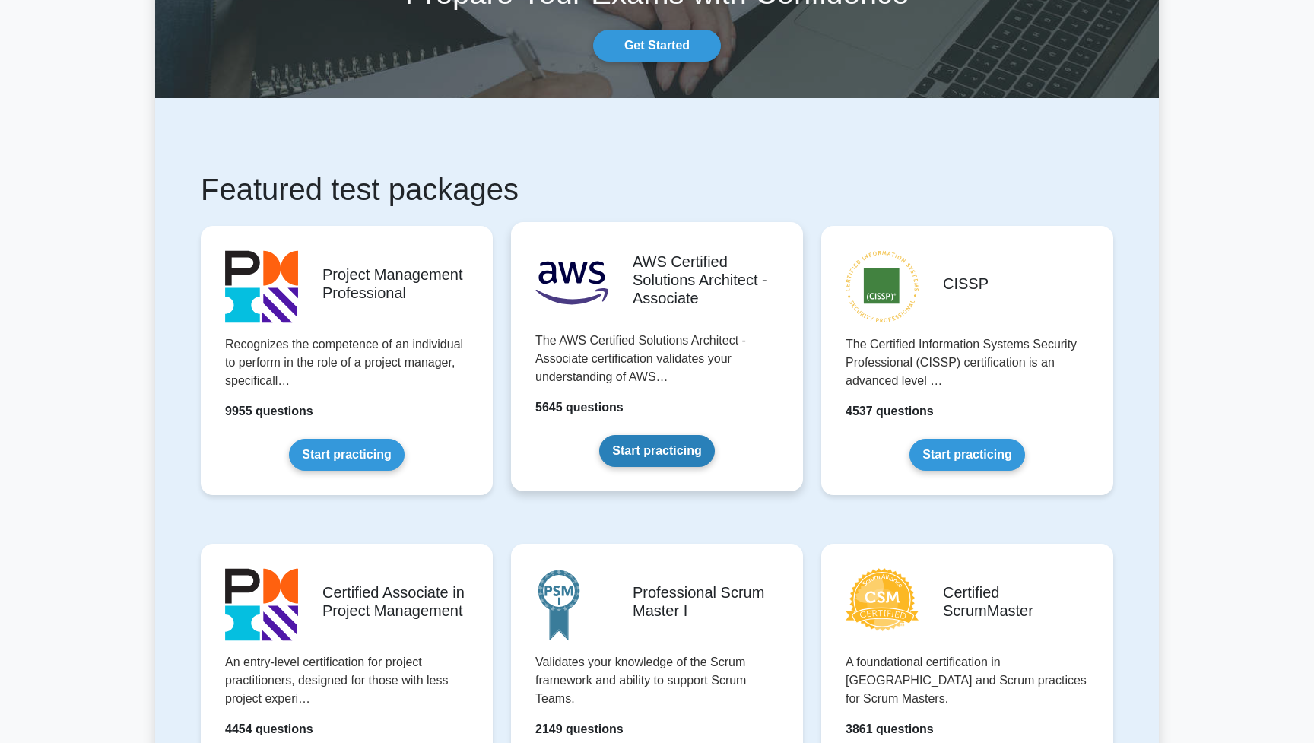
click at [625, 453] on link "Start practicing" at bounding box center [656, 451] width 115 height 32
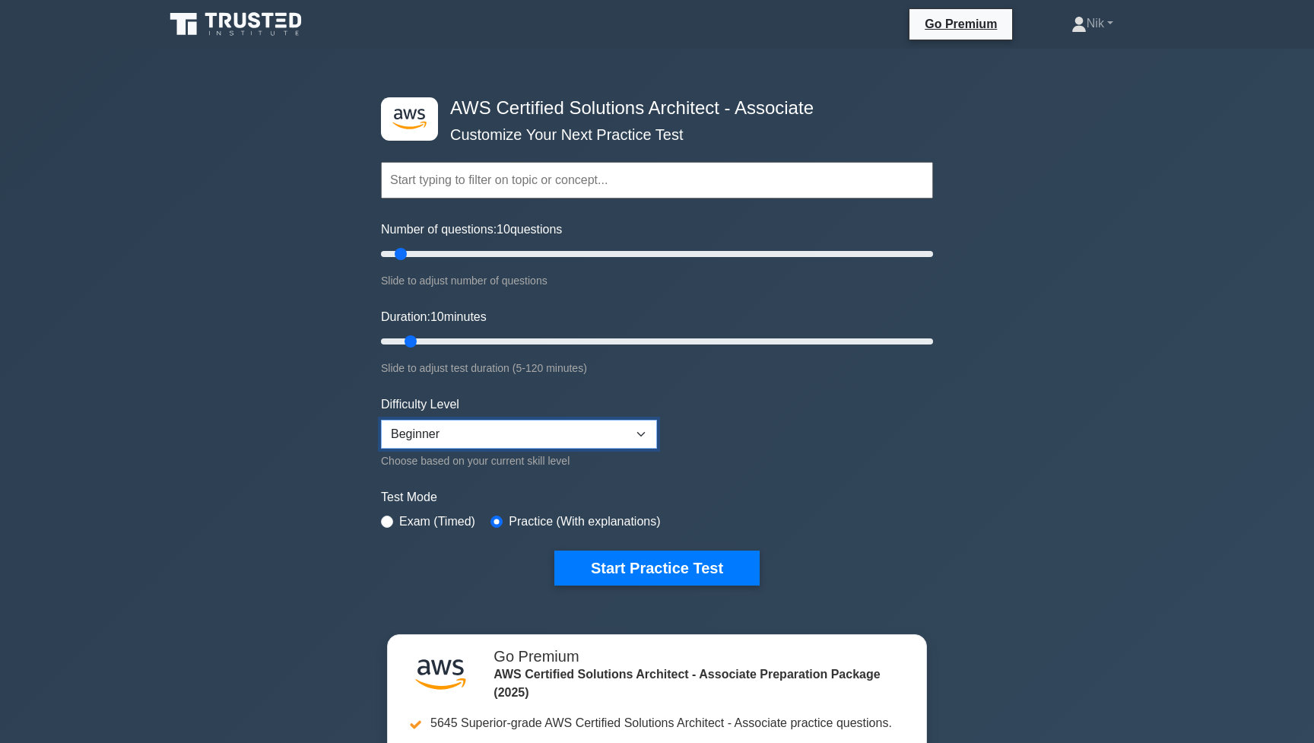
select select "intermediate"
drag, startPoint x: 409, startPoint y: 341, endPoint x: 438, endPoint y: 346, distance: 29.4
type input "15"
click at [437, 346] on input "Duration: 15 minutes" at bounding box center [657, 341] width 552 height 18
